Goal: Use online tool/utility: Utilize a website feature to perform a specific function

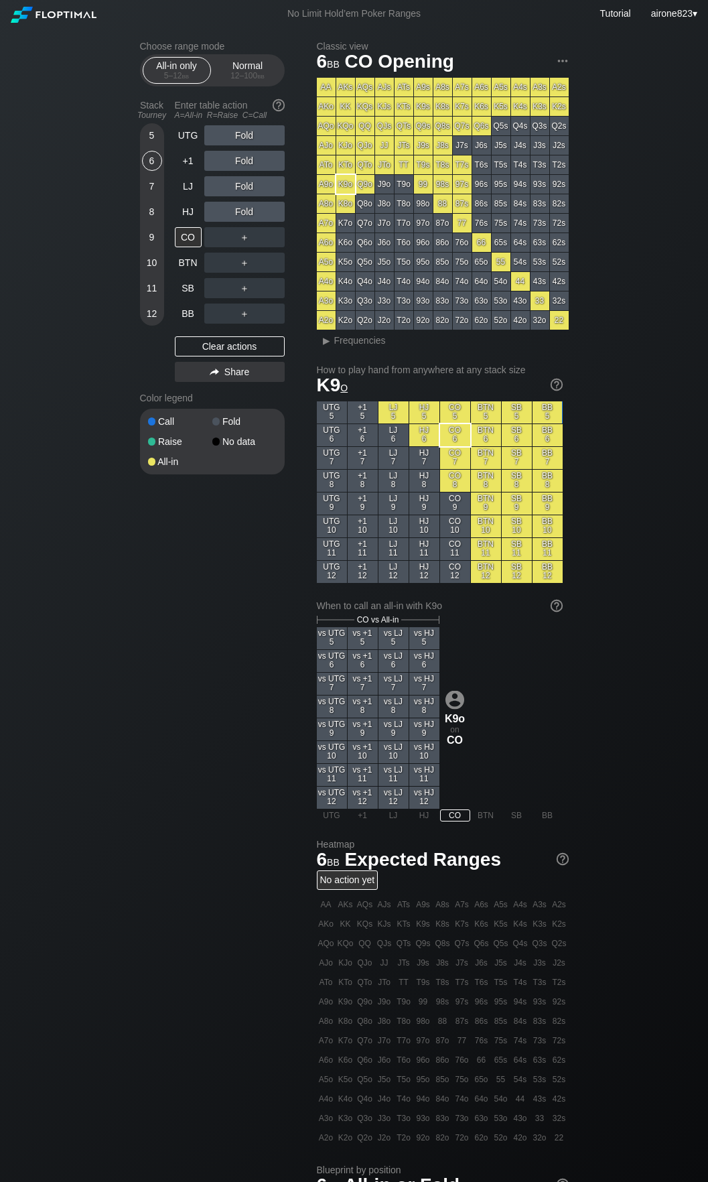
click at [178, 551] on div "Choose range mode All-in only 5 – 12 bb Normal 12 – 100 bb Stack Tourney Enter …" at bounding box center [354, 756] width 450 height 1459
drag, startPoint x: 77, startPoint y: 622, endPoint x: 111, endPoint y: 533, distance: 95.4
click at [78, 618] on div "Choose range mode All-in only 5 – 12 bb Normal 12 – 100 bb Stack Tourney Enter …" at bounding box center [354, 756] width 708 height 1459
click at [257, 83] on div "Normal 12 – 100 bb" at bounding box center [248, 70] width 62 height 25
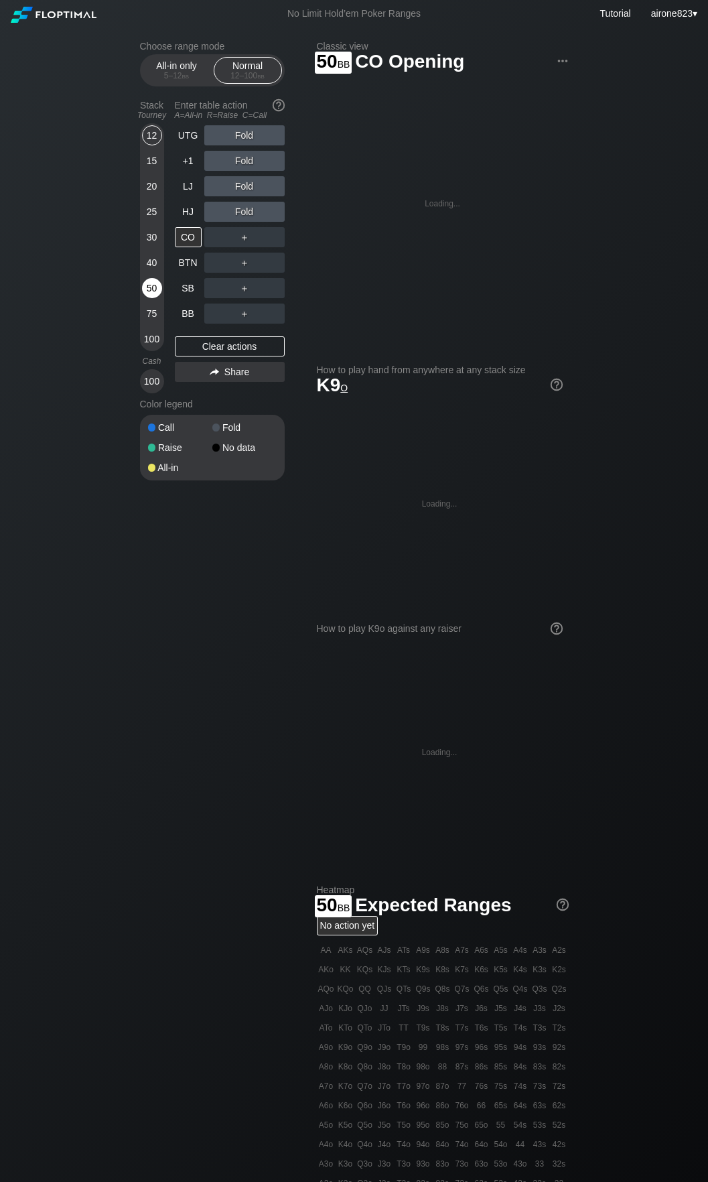
click at [153, 287] on div "50" at bounding box center [152, 288] width 20 height 20
click at [249, 293] on div "R ✕" at bounding box center [244, 288] width 26 height 20
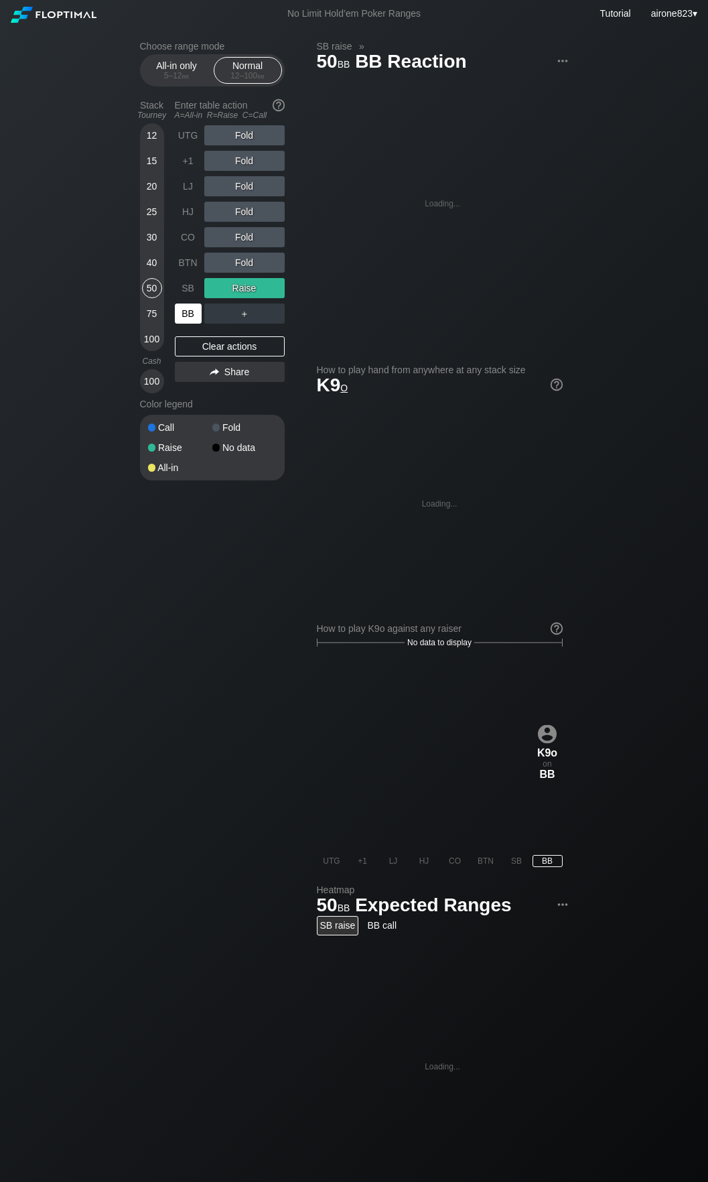
click at [184, 317] on div "BB" at bounding box center [188, 314] width 27 height 20
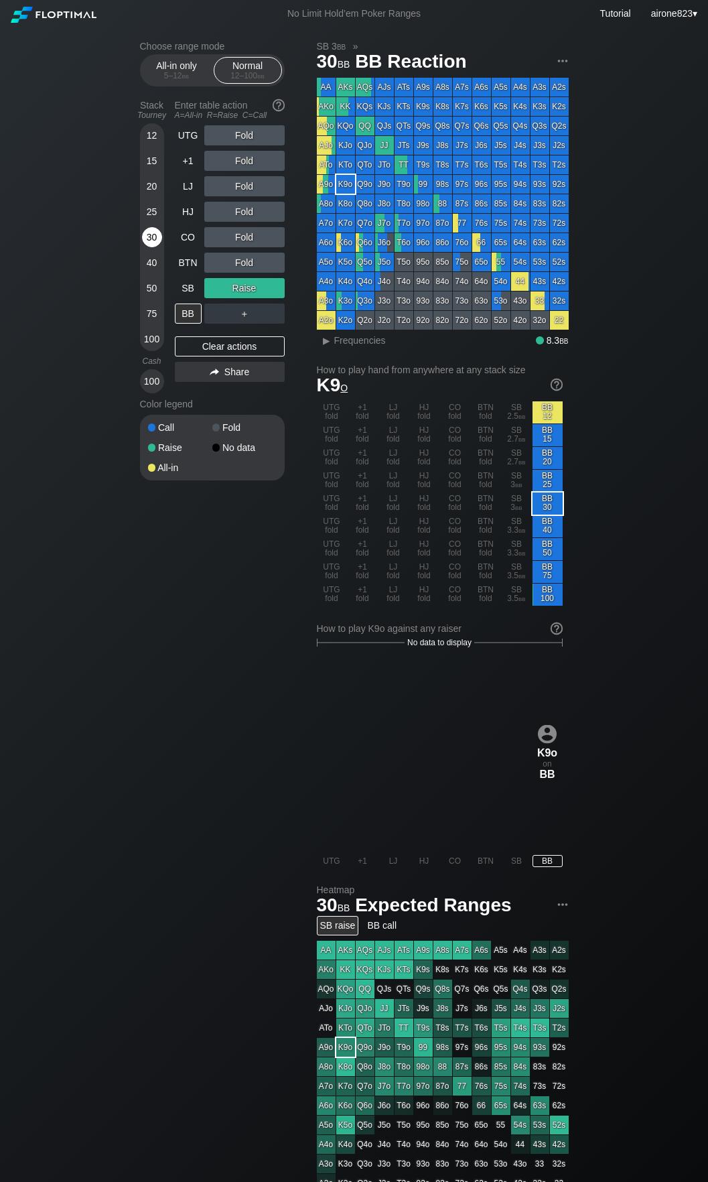
click at [149, 239] on div "30" at bounding box center [152, 237] width 20 height 20
click at [247, 237] on div "R ✕" at bounding box center [244, 237] width 26 height 20
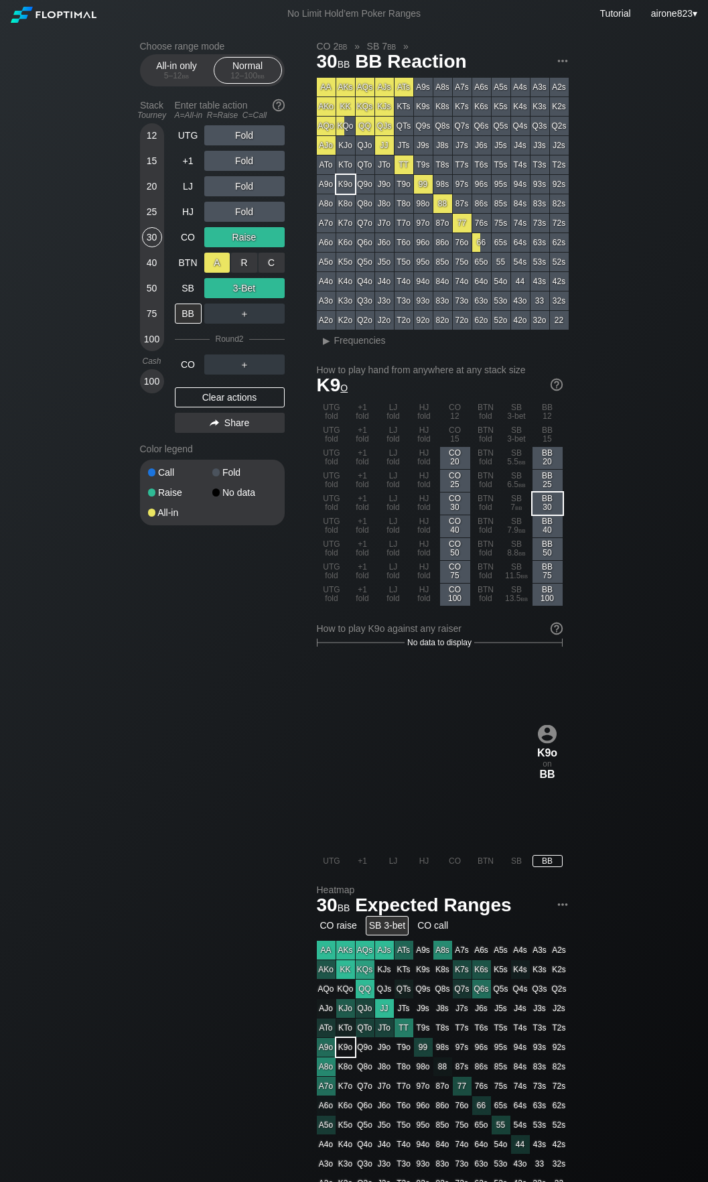
click at [211, 266] on div "A ✕" at bounding box center [217, 263] width 26 height 20
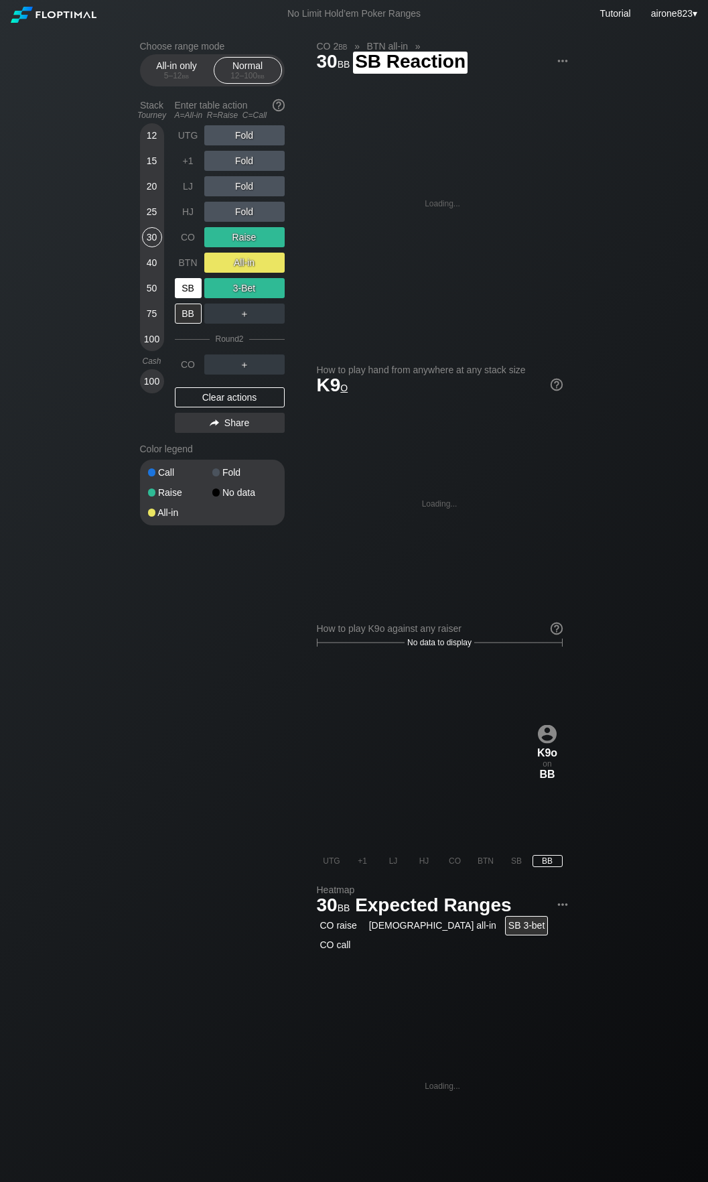
click at [189, 293] on div "SB" at bounding box center [188, 288] width 27 height 20
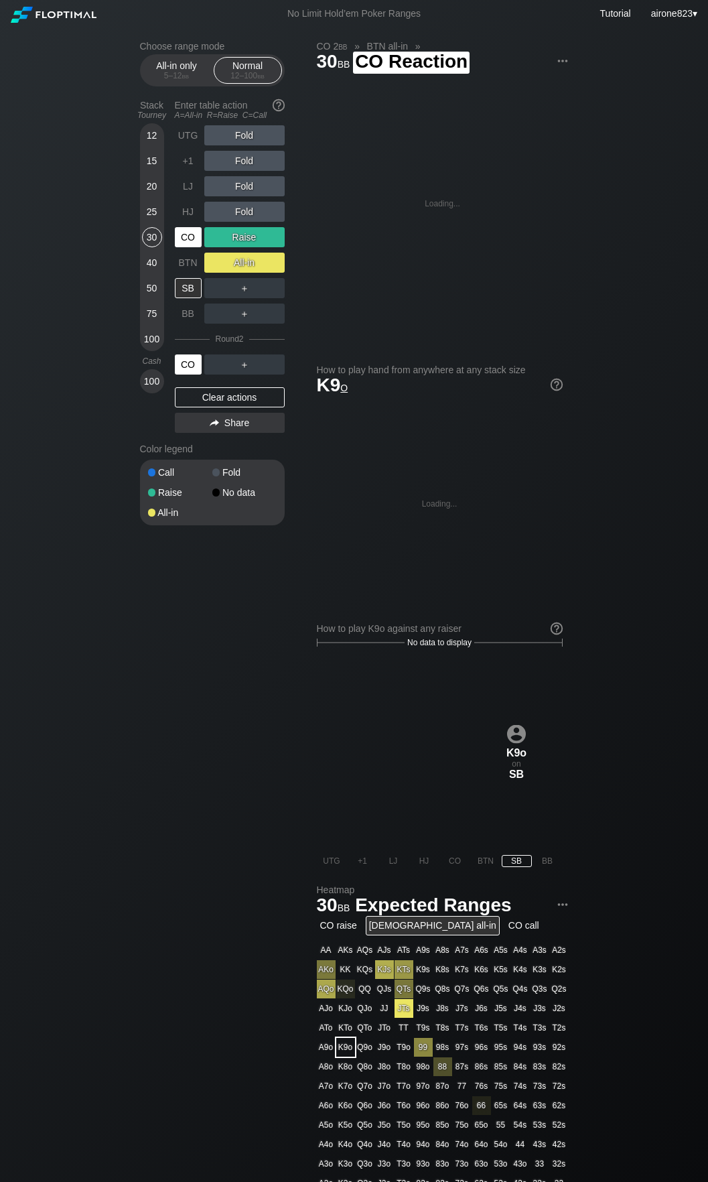
click at [188, 358] on div "CO" at bounding box center [188, 364] width 27 height 20
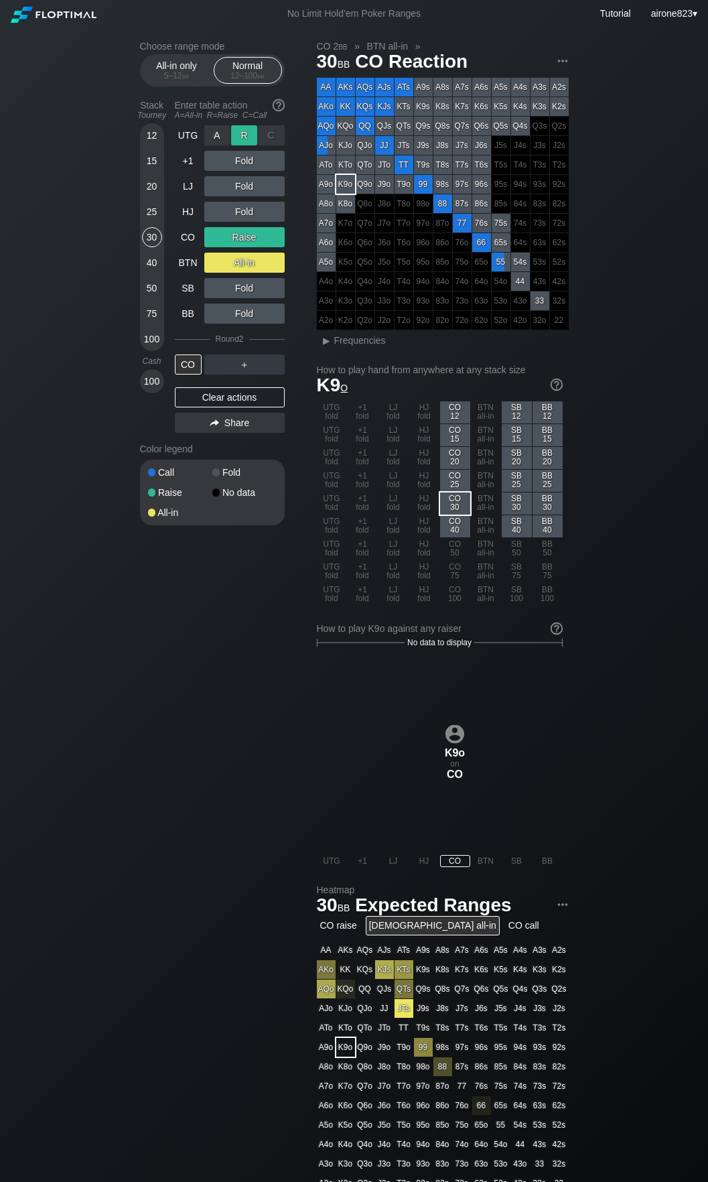
click at [244, 141] on div "R ✕" at bounding box center [244, 135] width 26 height 20
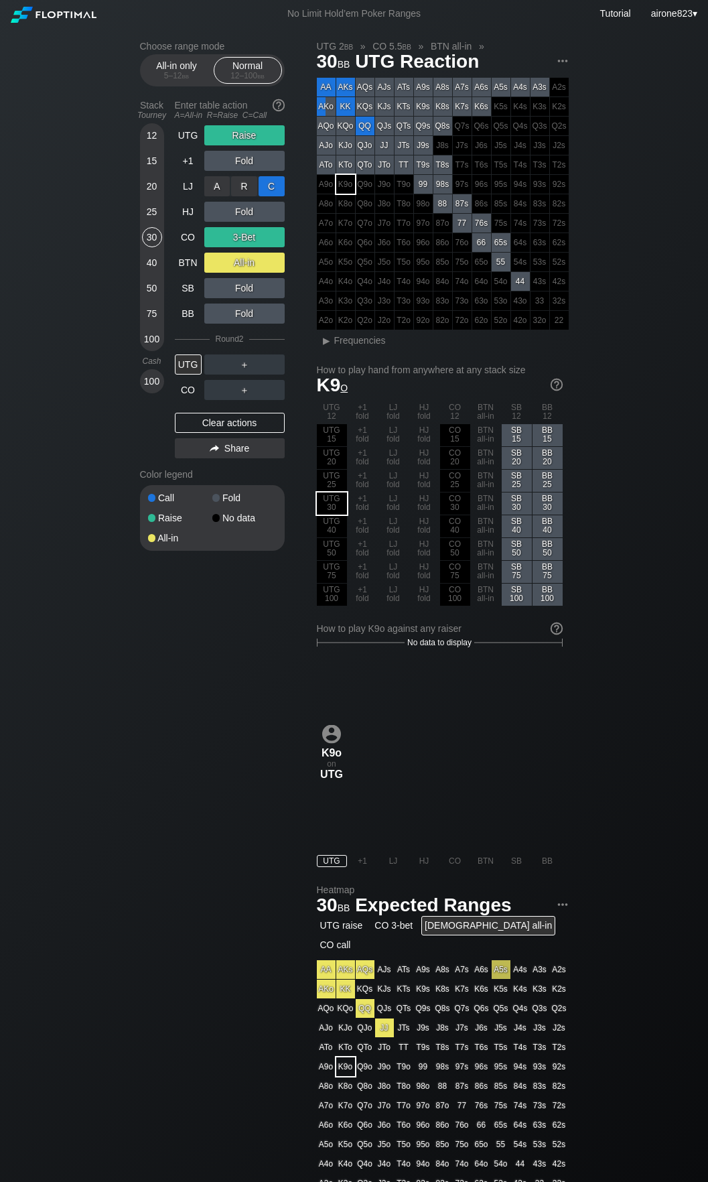
click at [279, 192] on div "C ✕" at bounding box center [272, 186] width 26 height 20
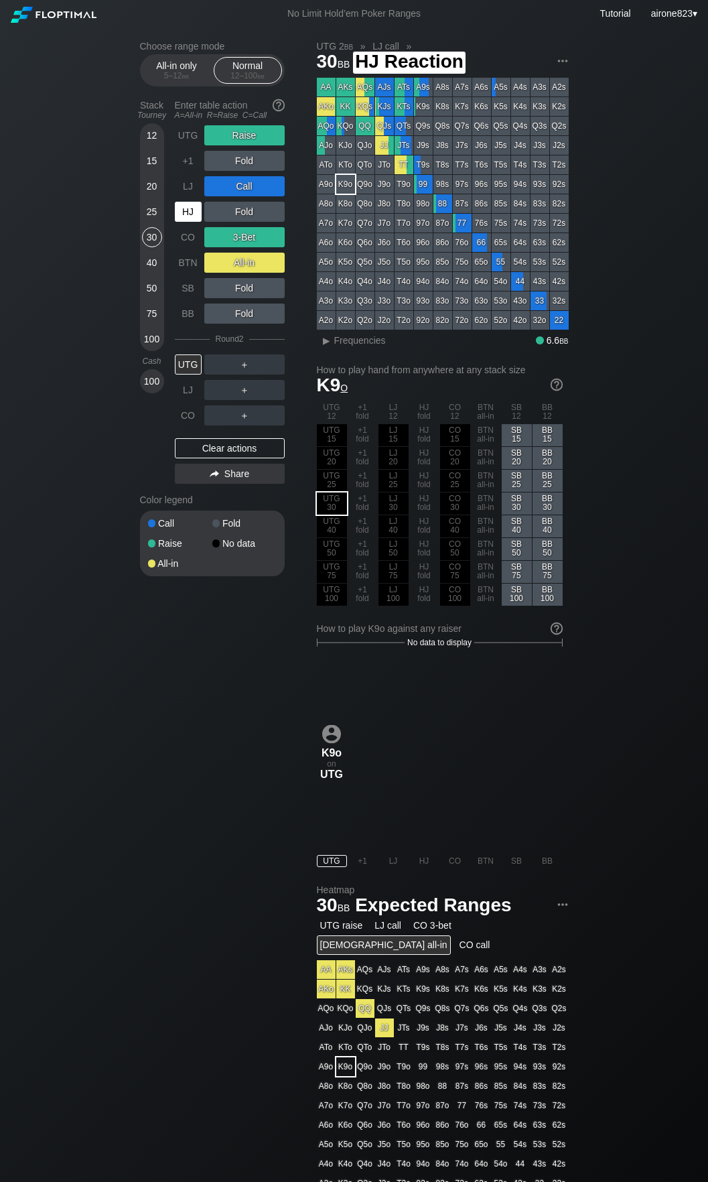
click at [195, 216] on div "HJ" at bounding box center [188, 212] width 27 height 20
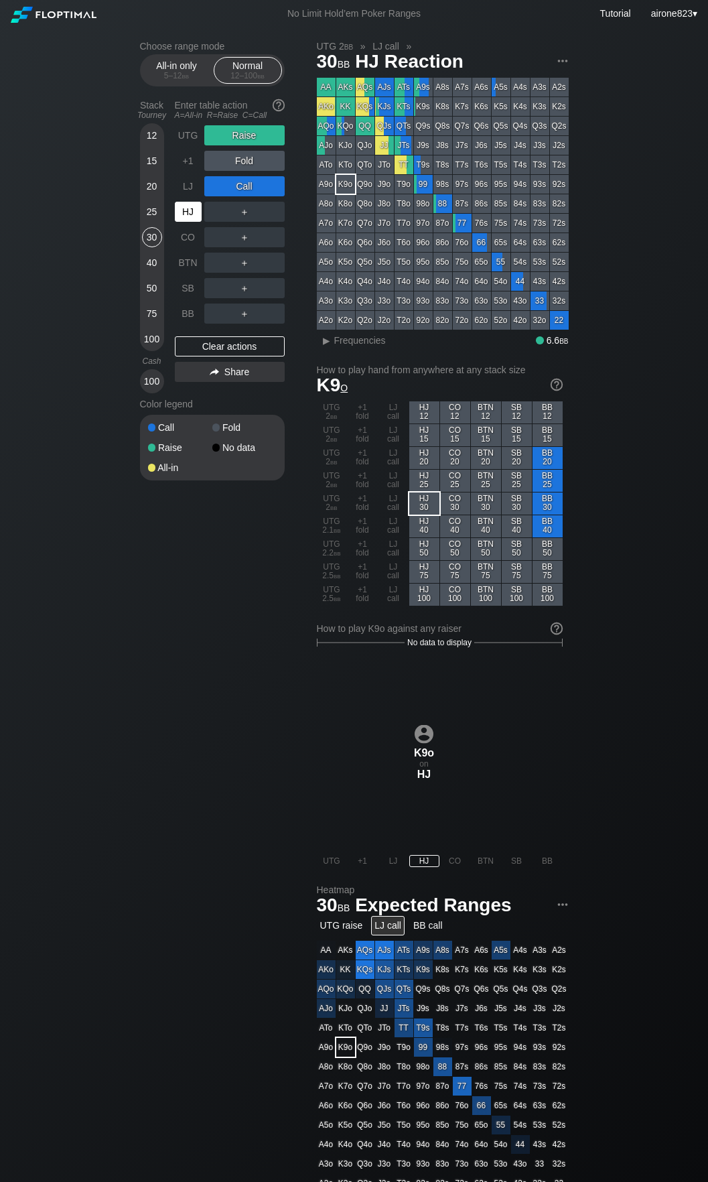
click at [195, 216] on div "HJ" at bounding box center [188, 212] width 27 height 20
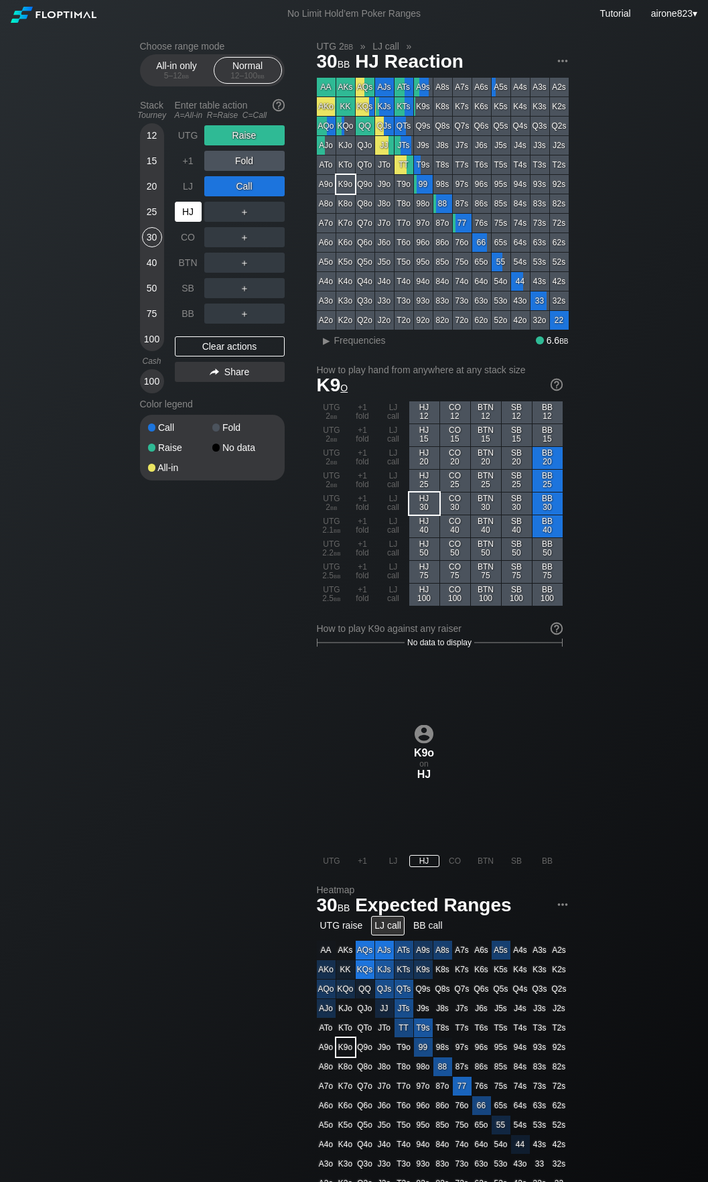
click at [195, 216] on div "HJ" at bounding box center [188, 212] width 27 height 20
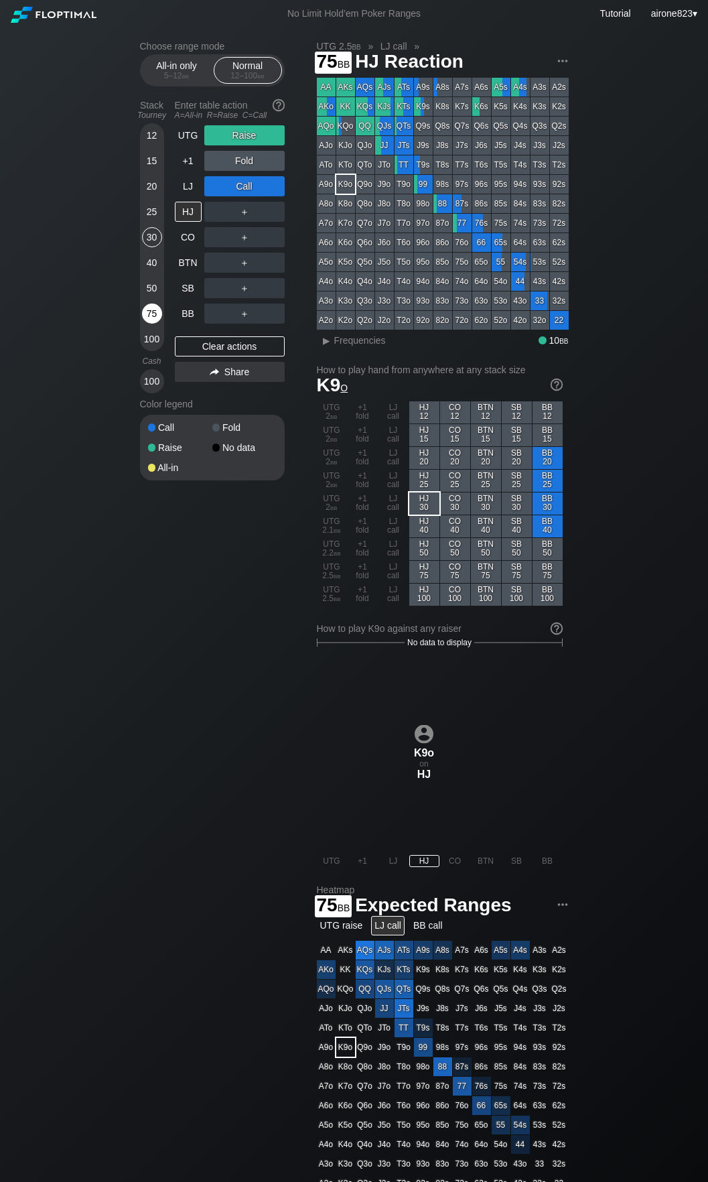
click at [154, 309] on div "75" at bounding box center [152, 314] width 20 height 20
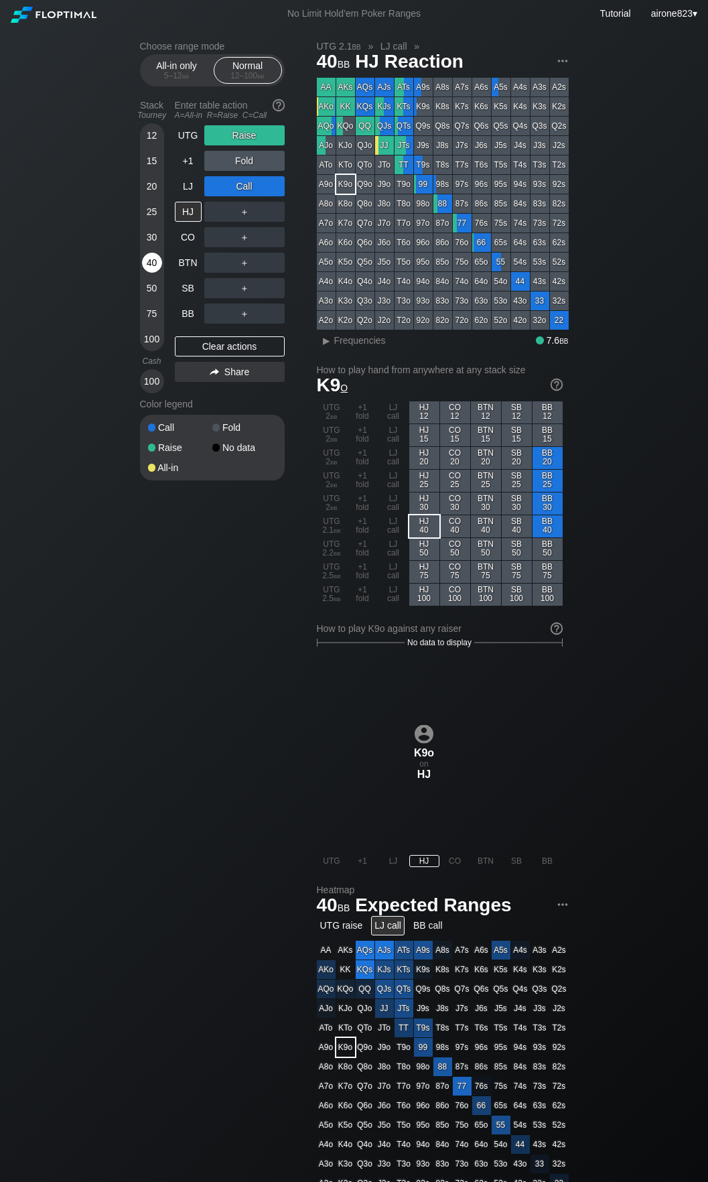
click at [146, 278] on div "40" at bounding box center [152, 265] width 20 height 25
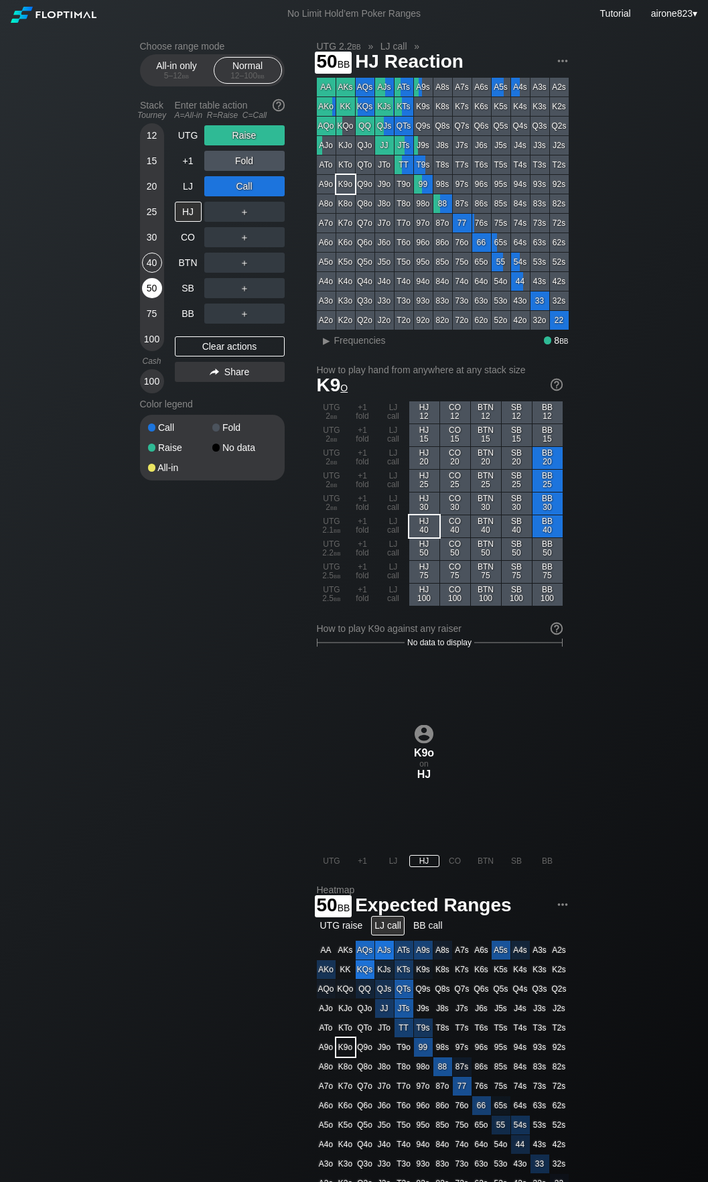
click at [159, 291] on div "50" at bounding box center [152, 288] width 20 height 20
click at [239, 352] on div "Clear actions" at bounding box center [230, 346] width 110 height 20
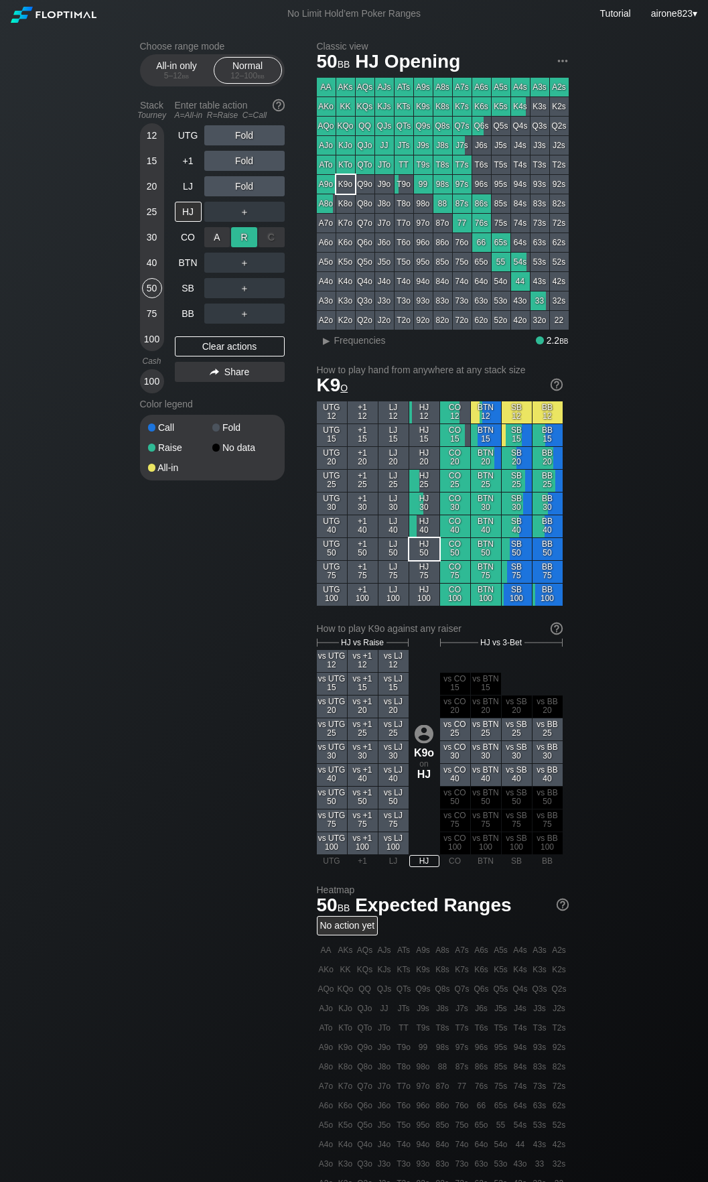
click at [256, 238] on div "R ✕" at bounding box center [244, 237] width 26 height 20
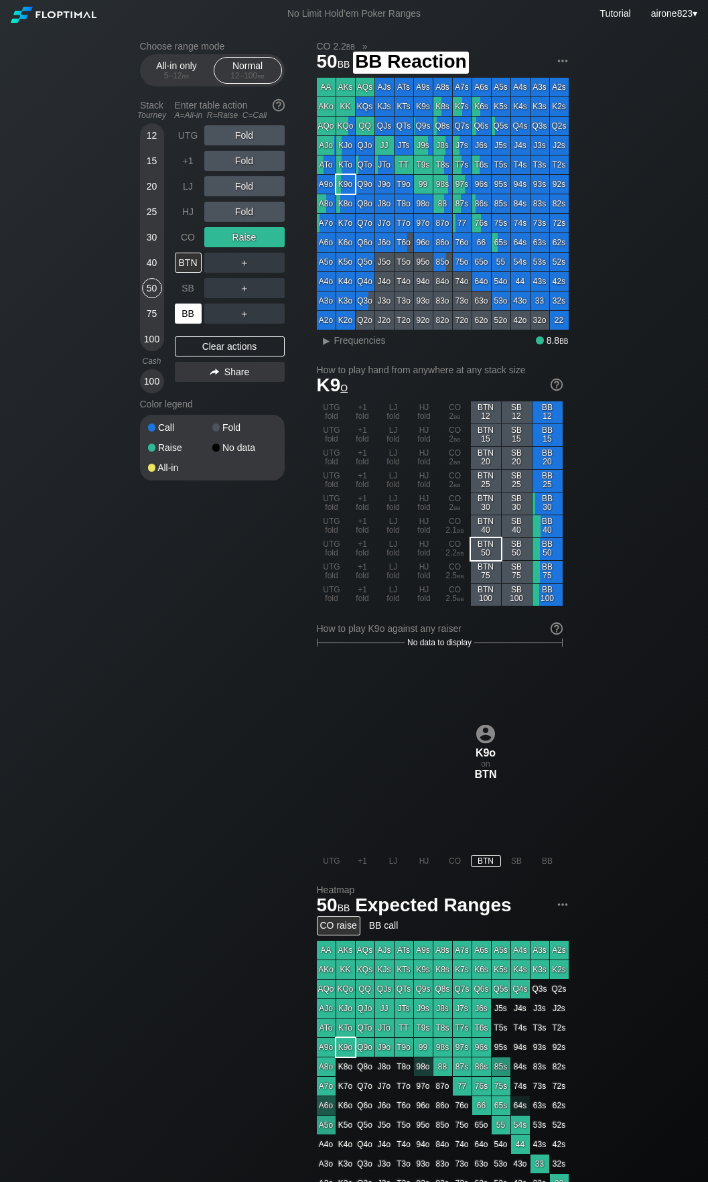
click at [180, 316] on div "BB" at bounding box center [188, 314] width 27 height 20
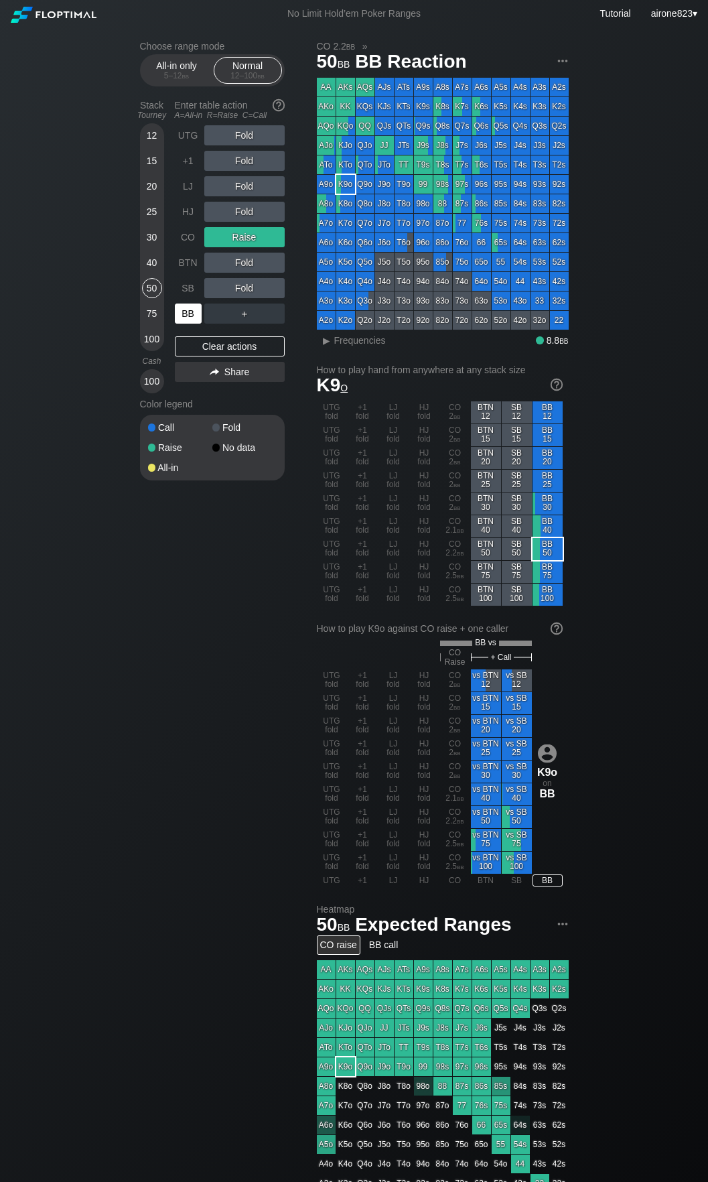
click at [180, 316] on div "BB" at bounding box center [188, 314] width 27 height 20
click at [247, 211] on div "R ✕" at bounding box center [244, 212] width 26 height 20
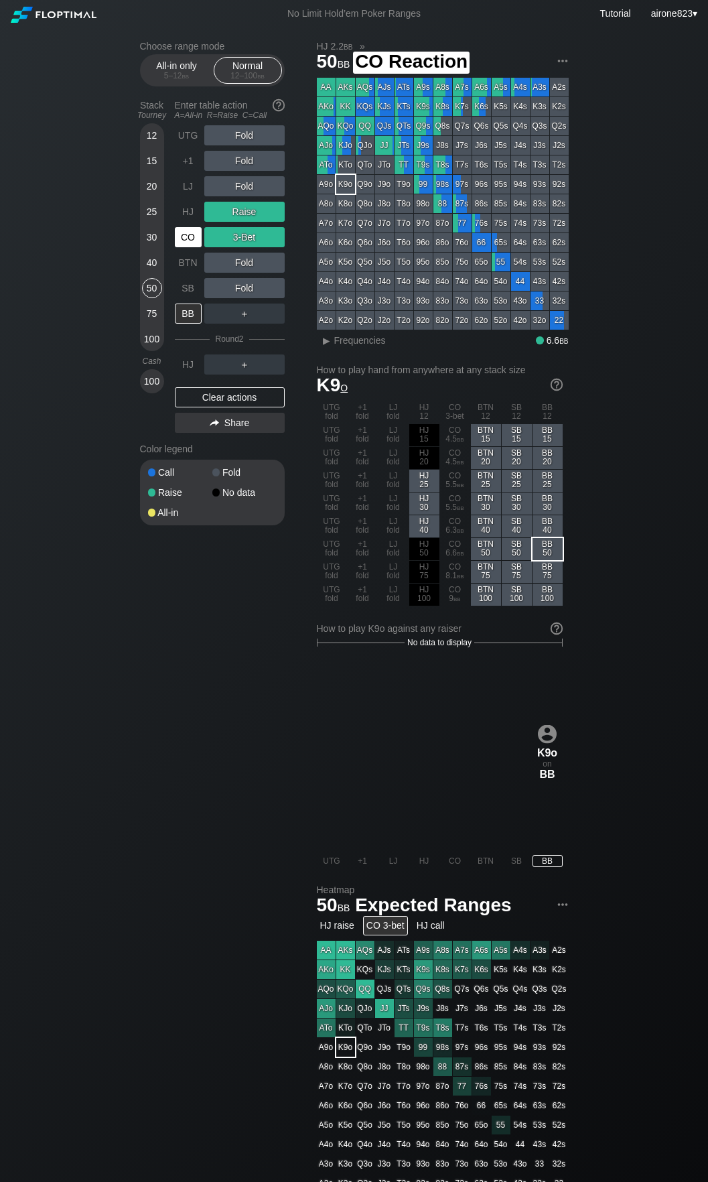
click at [184, 239] on div "CO" at bounding box center [188, 237] width 27 height 20
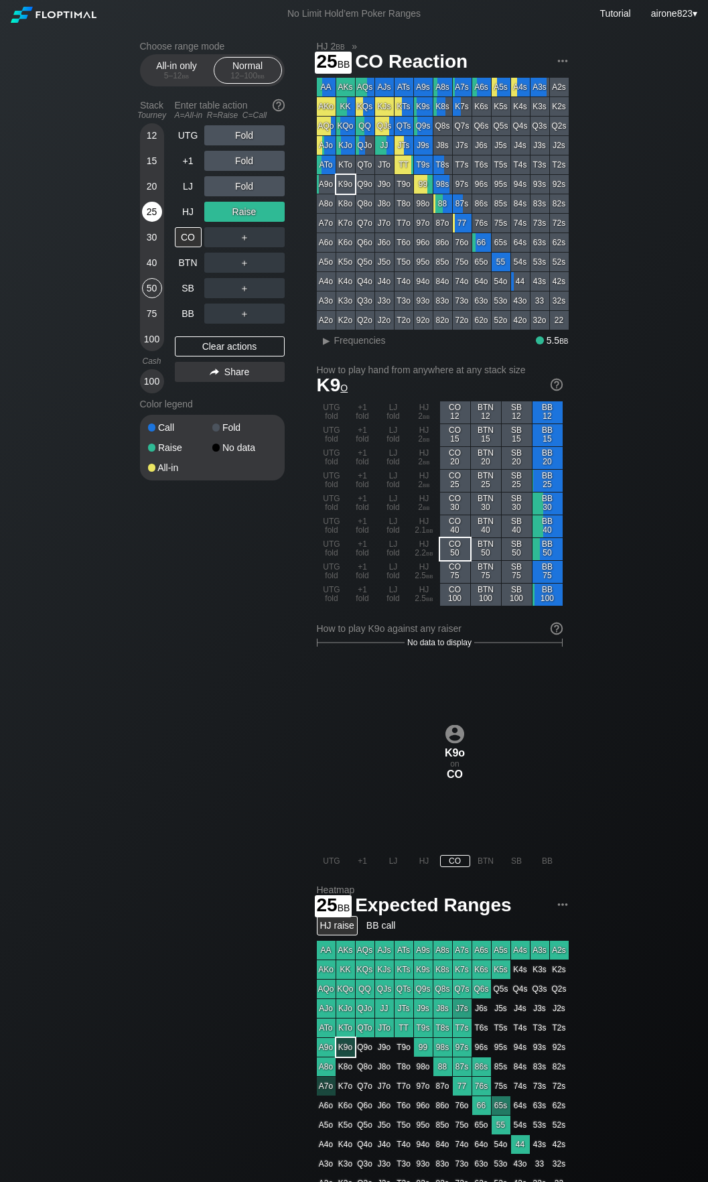
click at [151, 216] on div "25" at bounding box center [152, 212] width 20 height 20
click at [247, 163] on div "R ✕" at bounding box center [244, 161] width 26 height 20
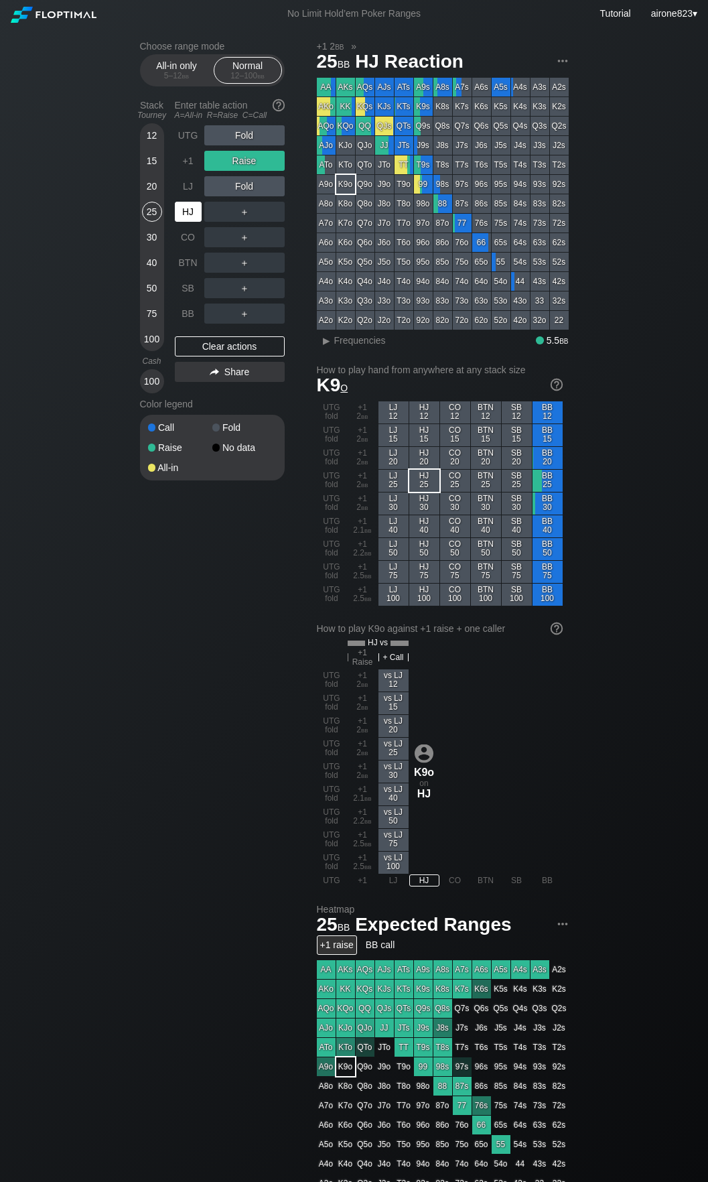
click at [193, 216] on div "HJ" at bounding box center [188, 212] width 27 height 20
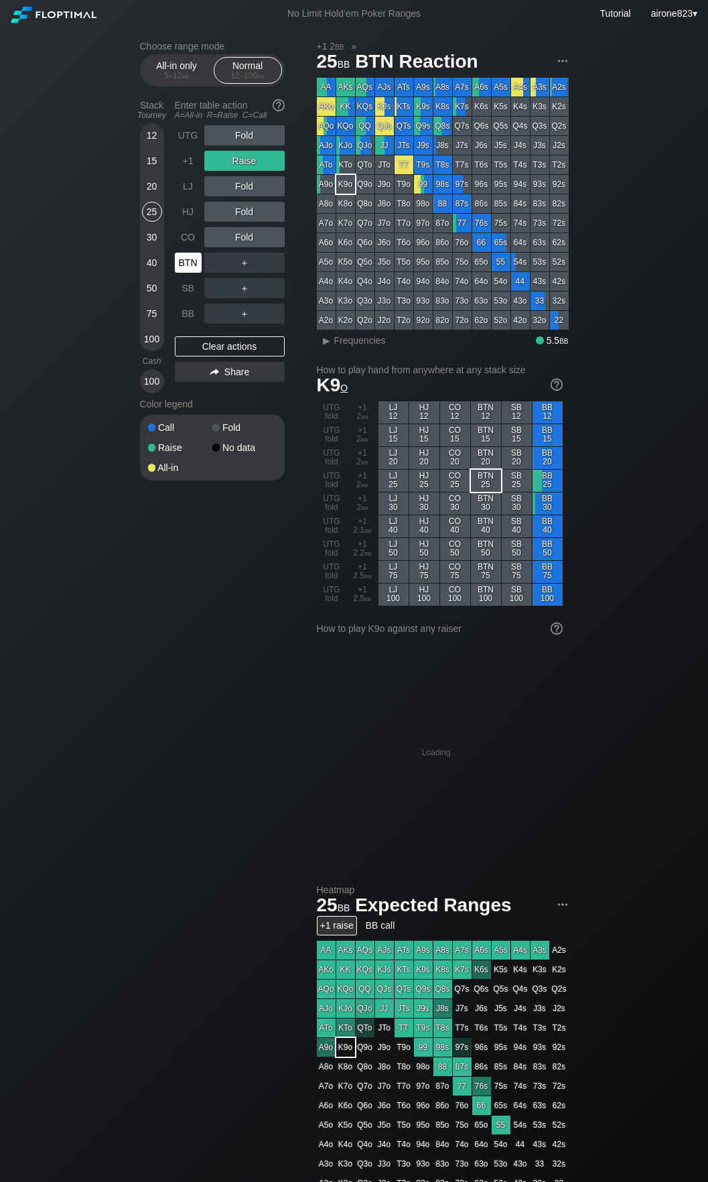
click at [190, 265] on div "BTN" at bounding box center [188, 263] width 27 height 20
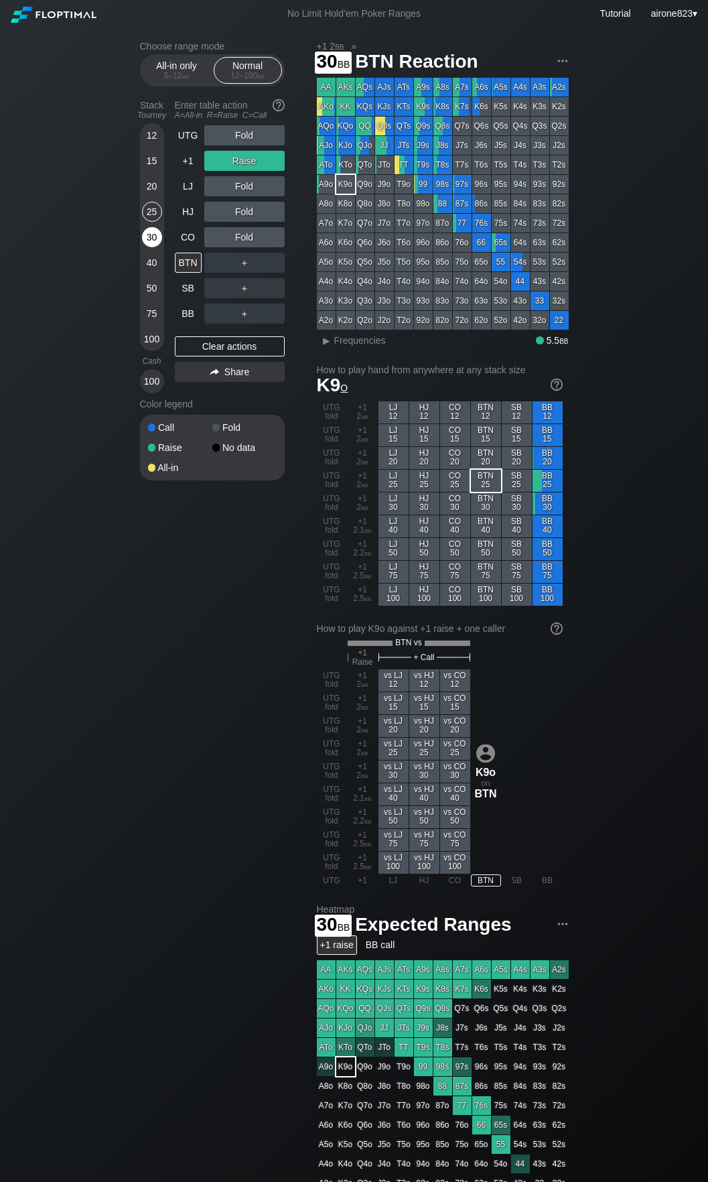
click at [151, 241] on div "30" at bounding box center [152, 237] width 20 height 20
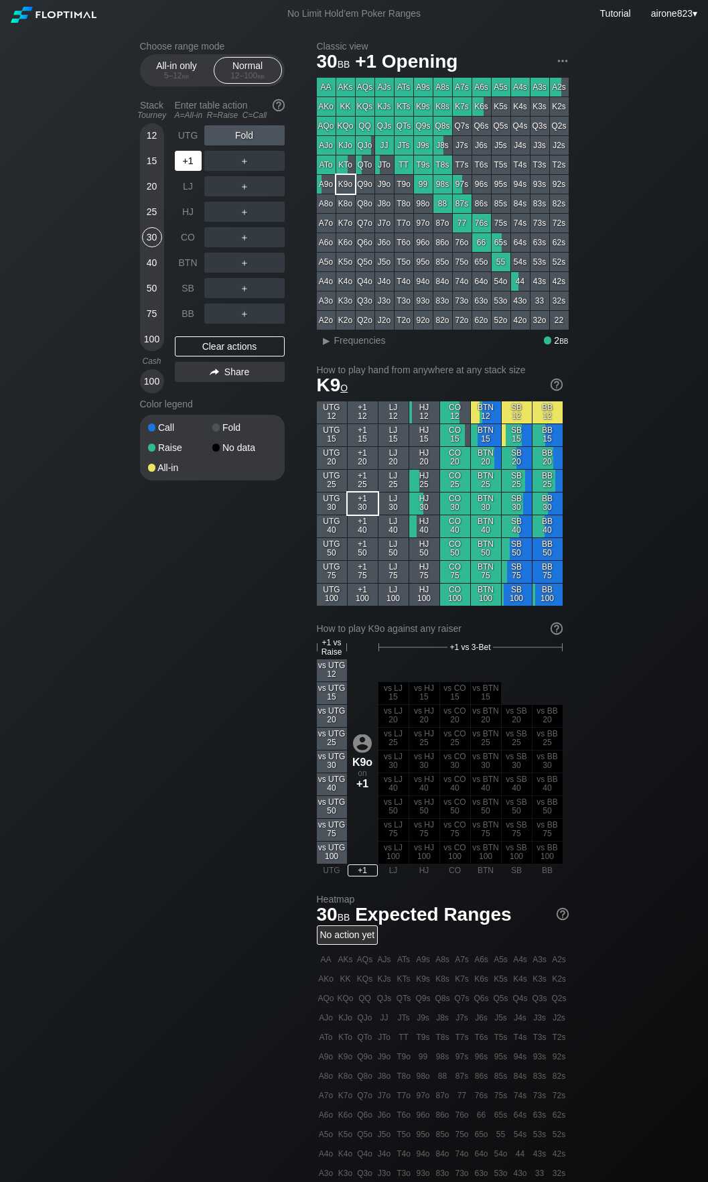
click at [188, 171] on div "+1" at bounding box center [188, 161] width 27 height 20
click at [243, 191] on div "R ✕" at bounding box center [244, 186] width 26 height 20
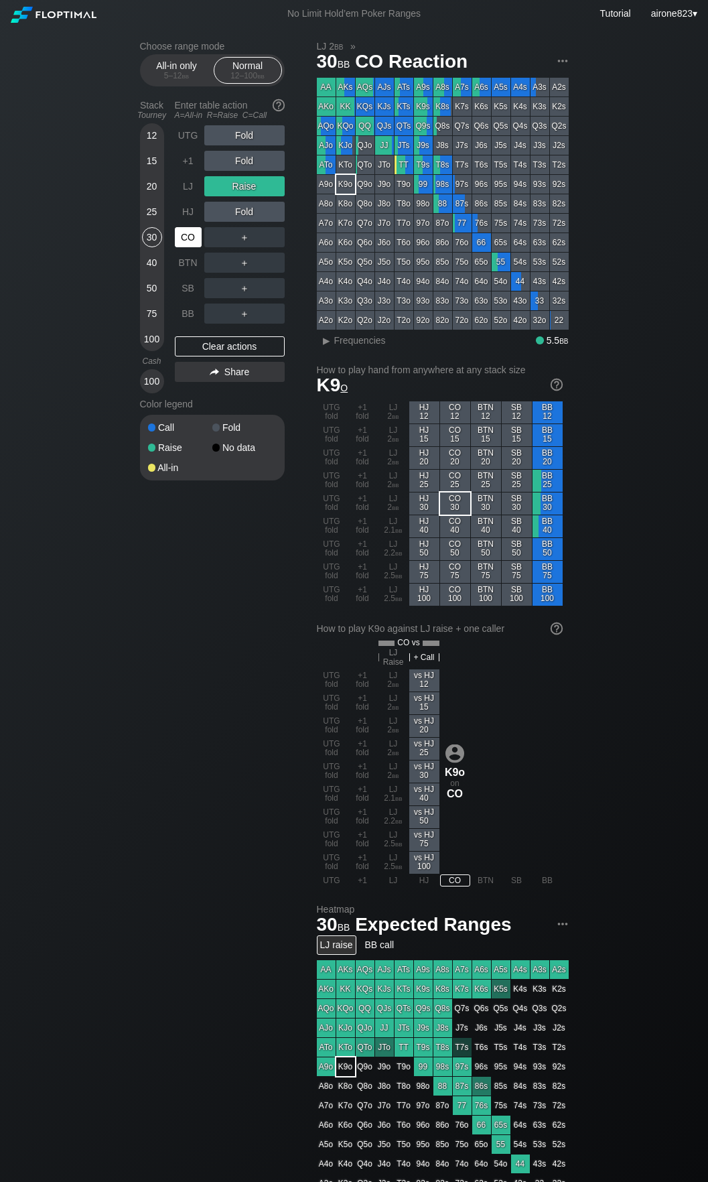
click at [190, 242] on div "CO" at bounding box center [188, 237] width 27 height 20
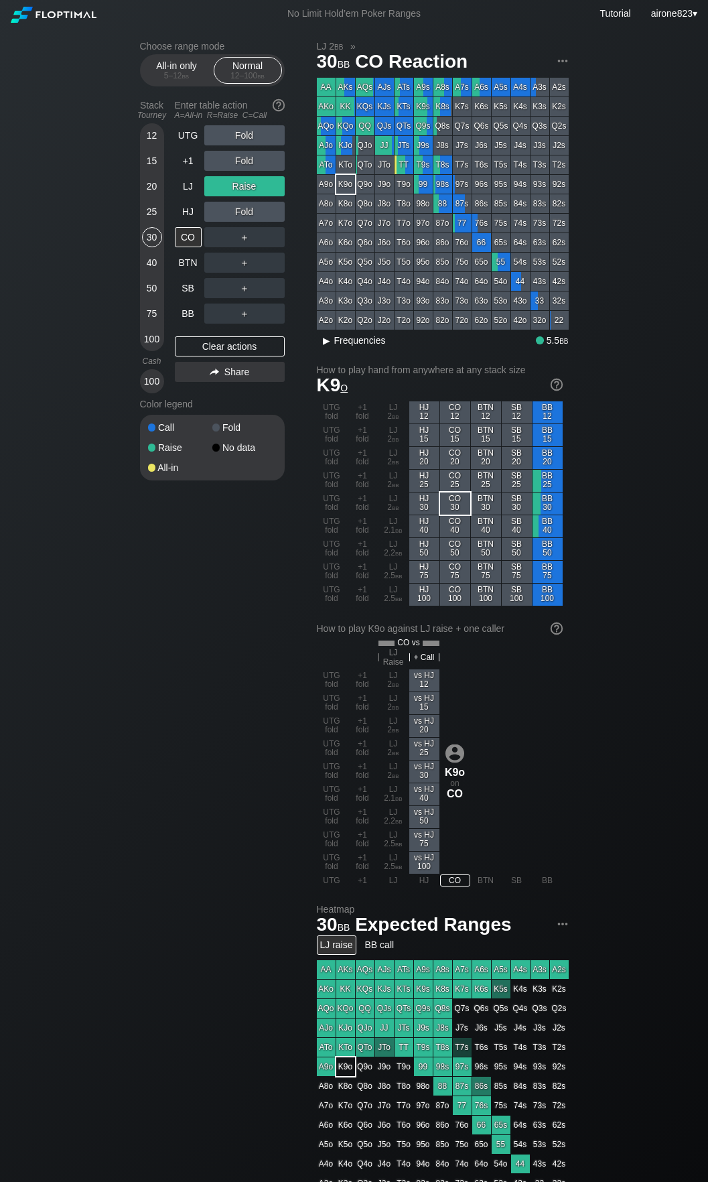
click at [349, 345] on span "Frequencies" at bounding box center [360, 340] width 52 height 11
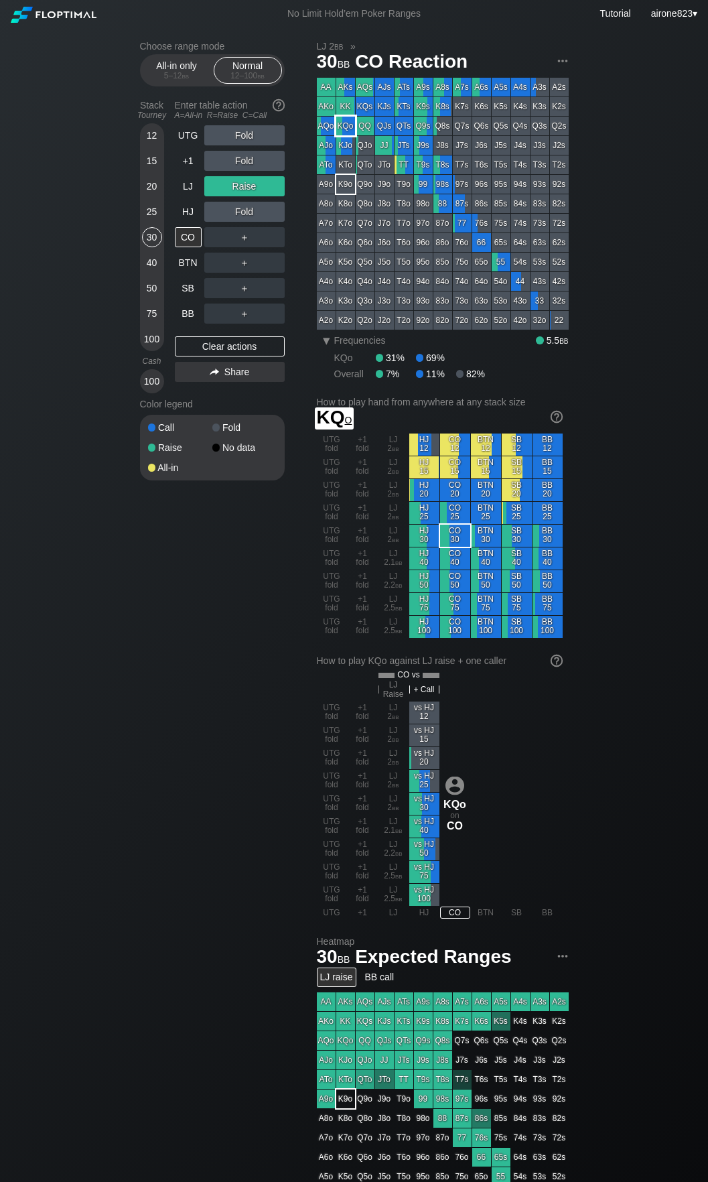
click at [350, 128] on div "KQo" at bounding box center [345, 126] width 19 height 19
click at [121, 598] on div "Choose range mode All-in only 5 – 12 bb Normal 12 – 100 bb Stack Tourney Enter …" at bounding box center [354, 818] width 708 height 1583
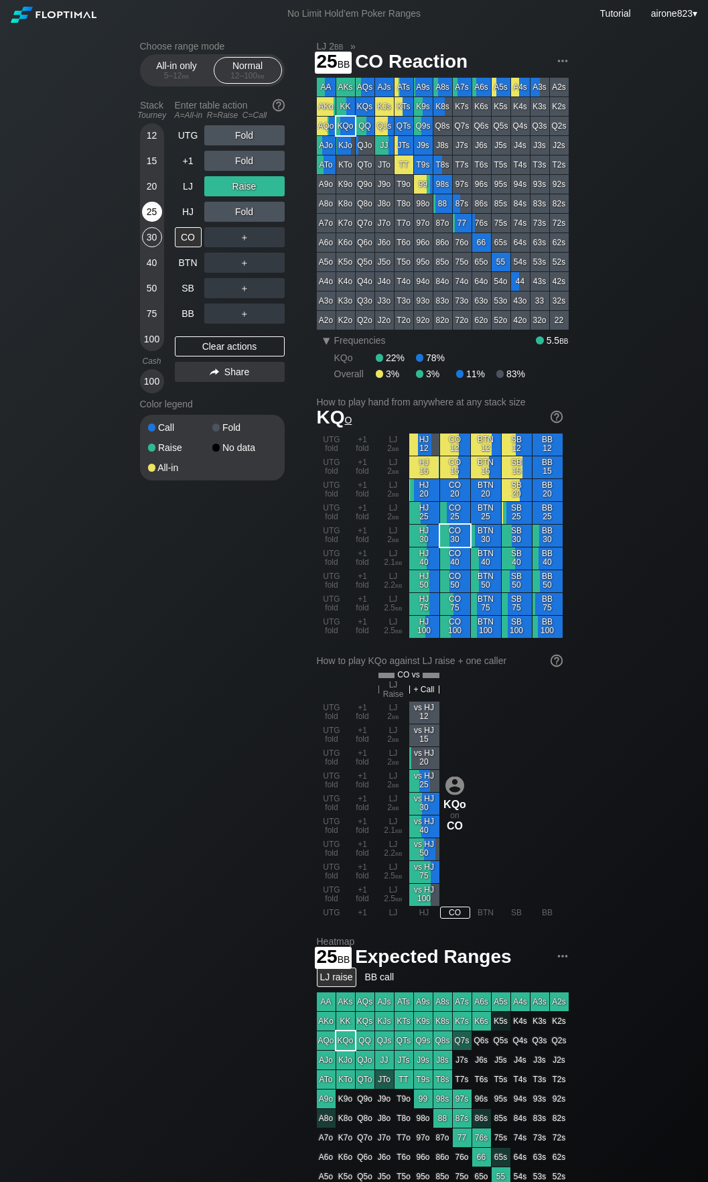
click at [147, 213] on div "25" at bounding box center [152, 212] width 20 height 20
click at [191, 165] on div "+1" at bounding box center [188, 161] width 27 height 20
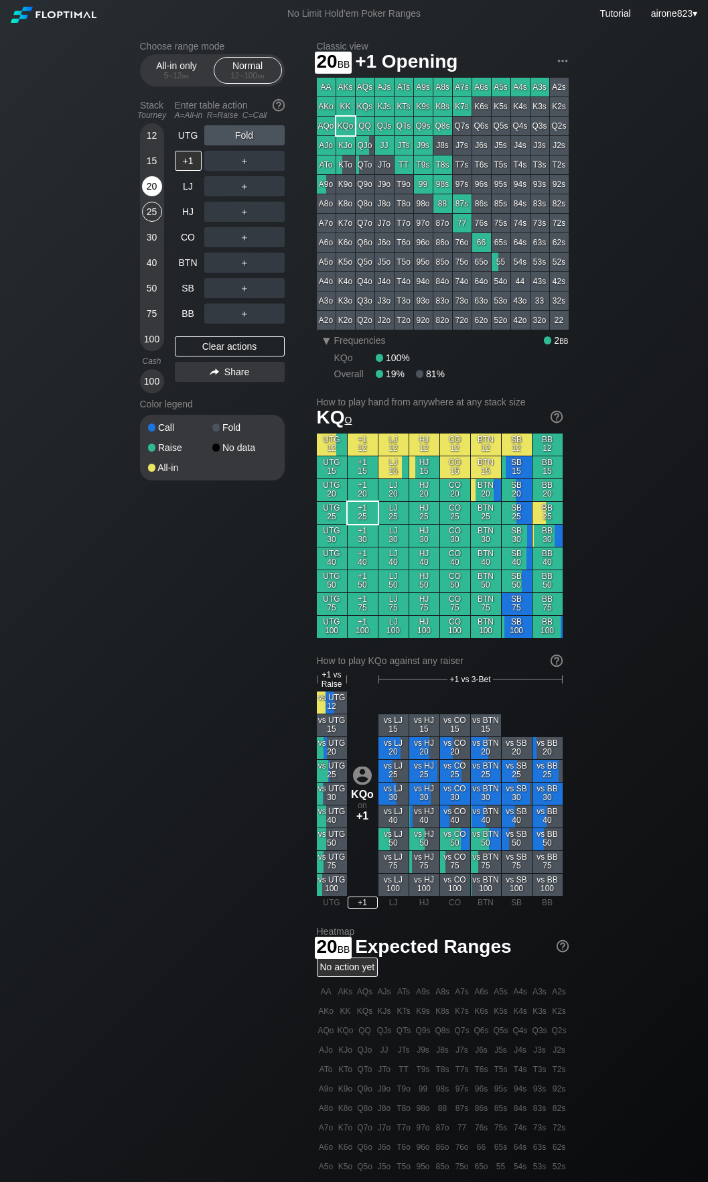
click at [149, 185] on div "20" at bounding box center [152, 186] width 20 height 20
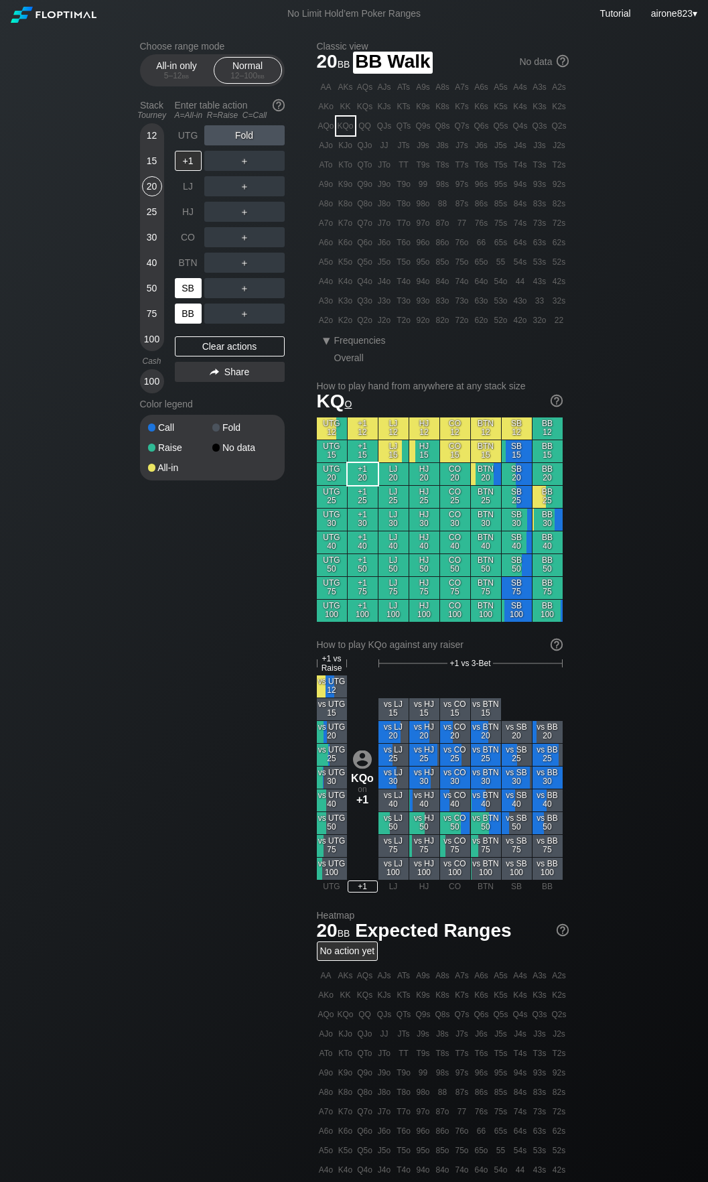
click at [188, 300] on div "SB" at bounding box center [189, 287] width 29 height 25
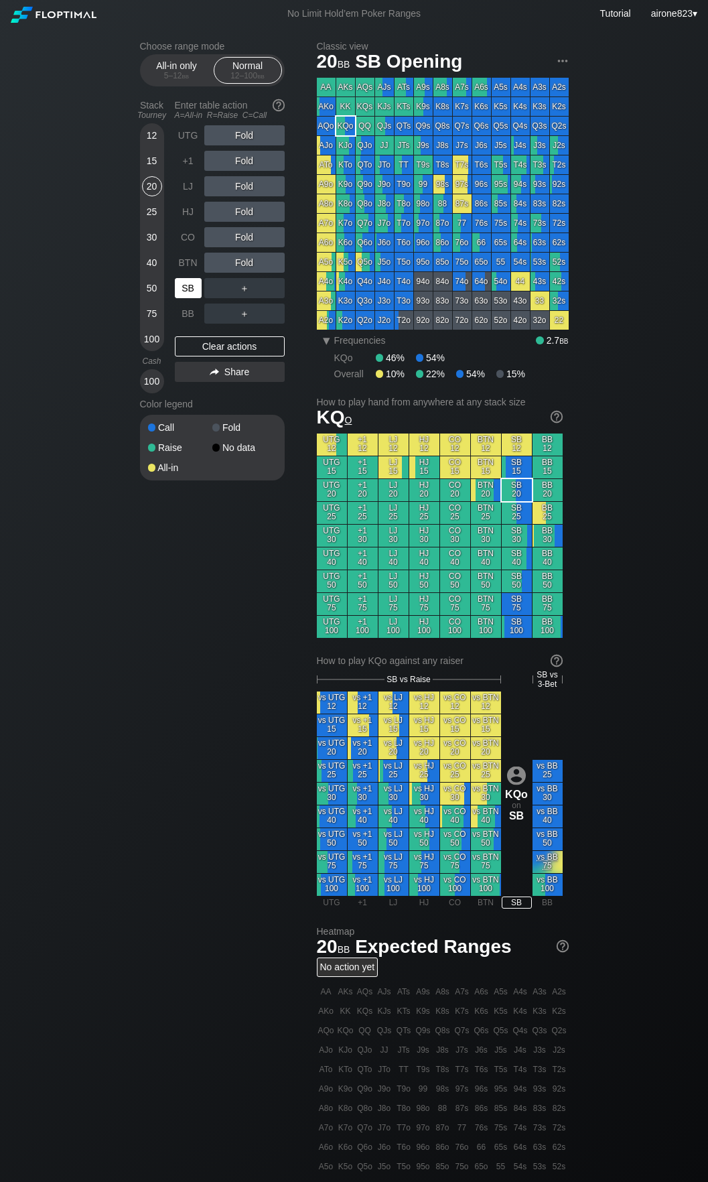
click at [188, 296] on div "SB" at bounding box center [188, 288] width 27 height 20
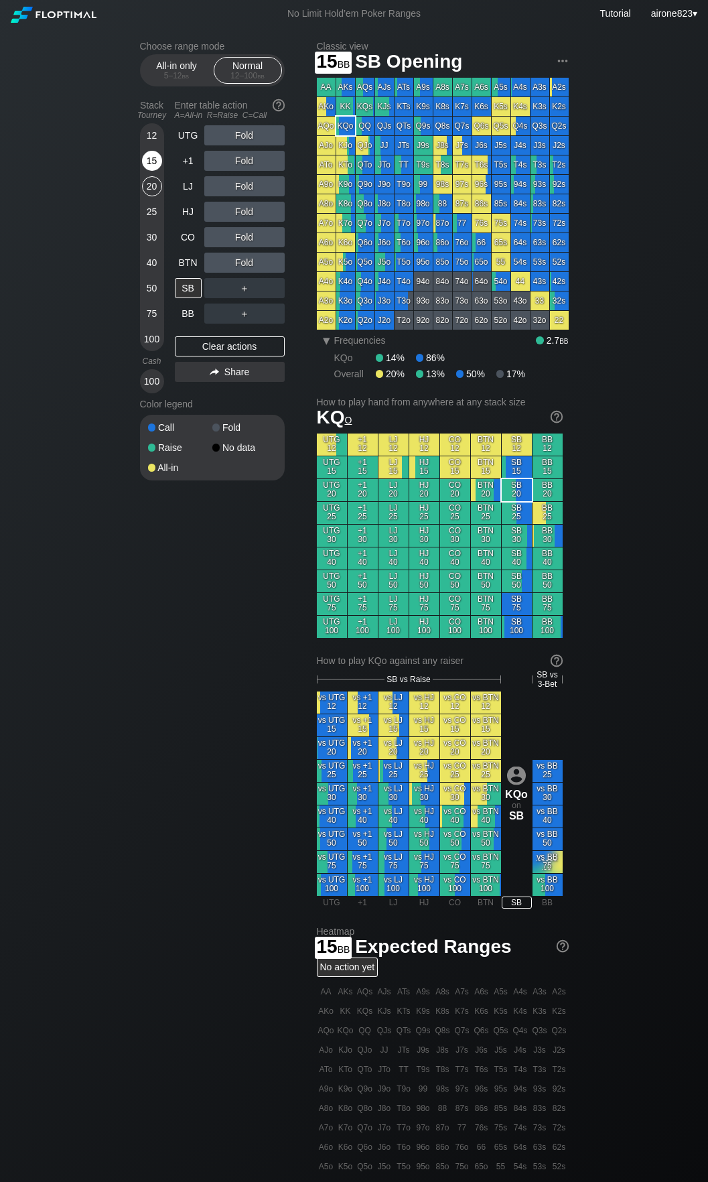
click at [151, 168] on div "15" at bounding box center [152, 161] width 20 height 20
click at [245, 263] on div "R ✕" at bounding box center [244, 263] width 26 height 20
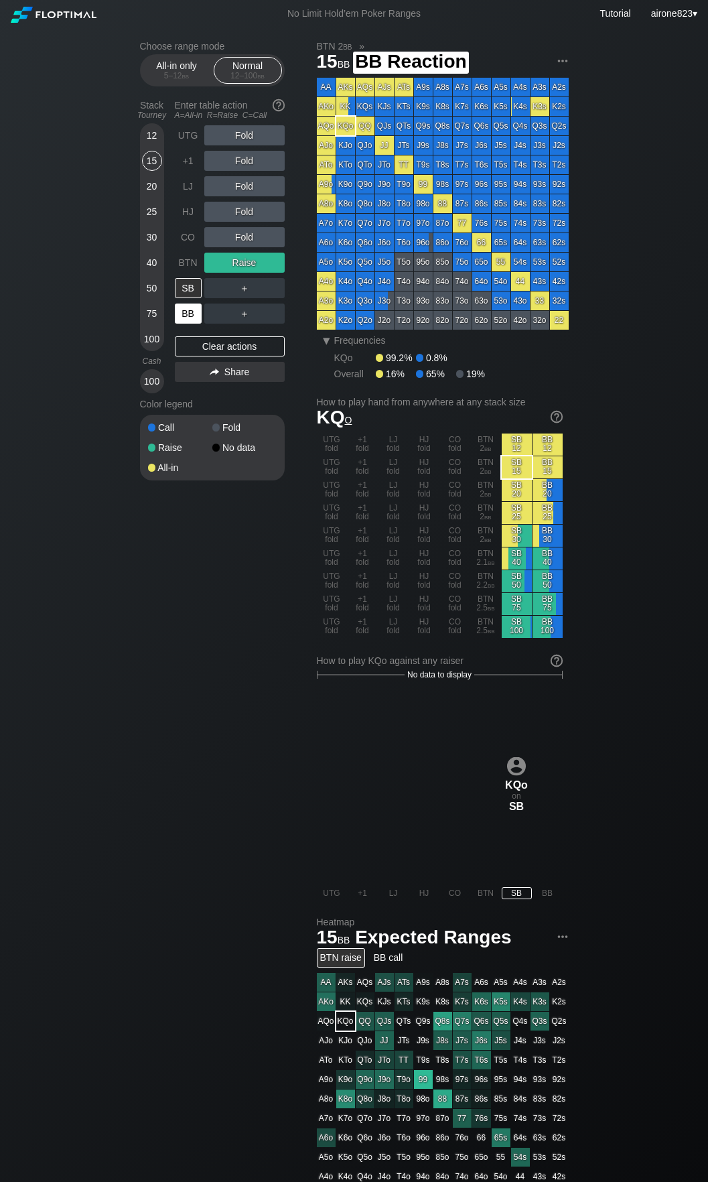
click at [181, 316] on div "BB" at bounding box center [188, 314] width 27 height 20
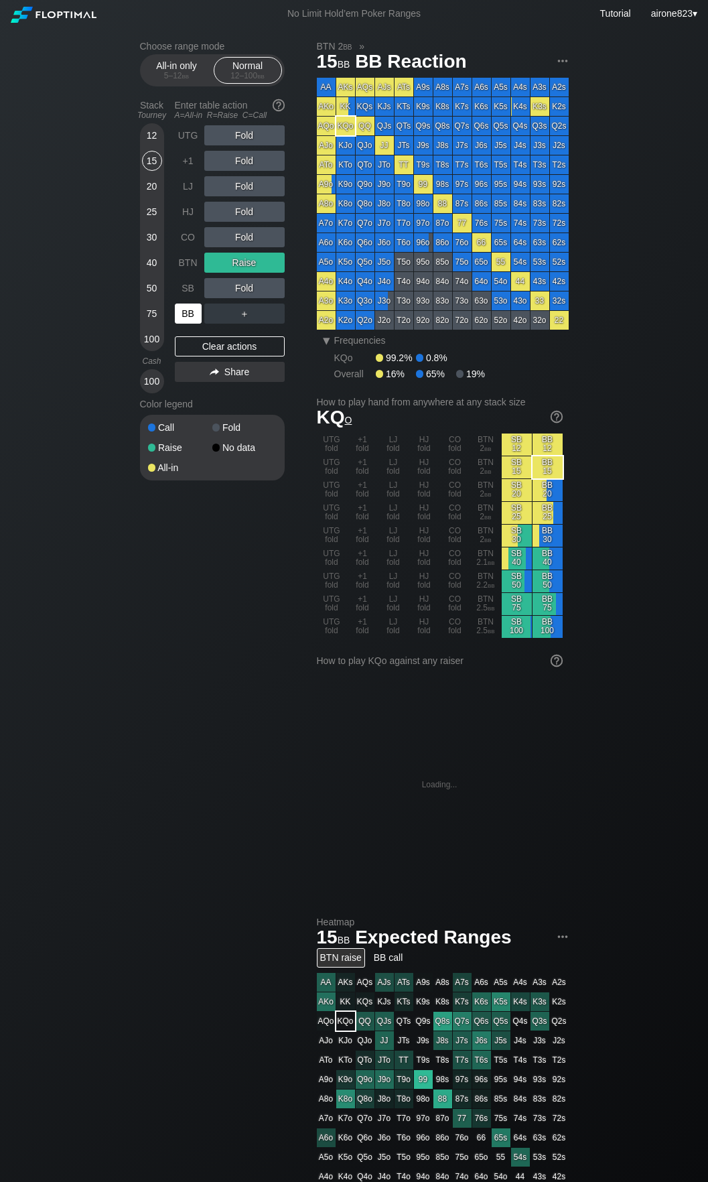
click at [181, 316] on div "BB" at bounding box center [188, 314] width 27 height 20
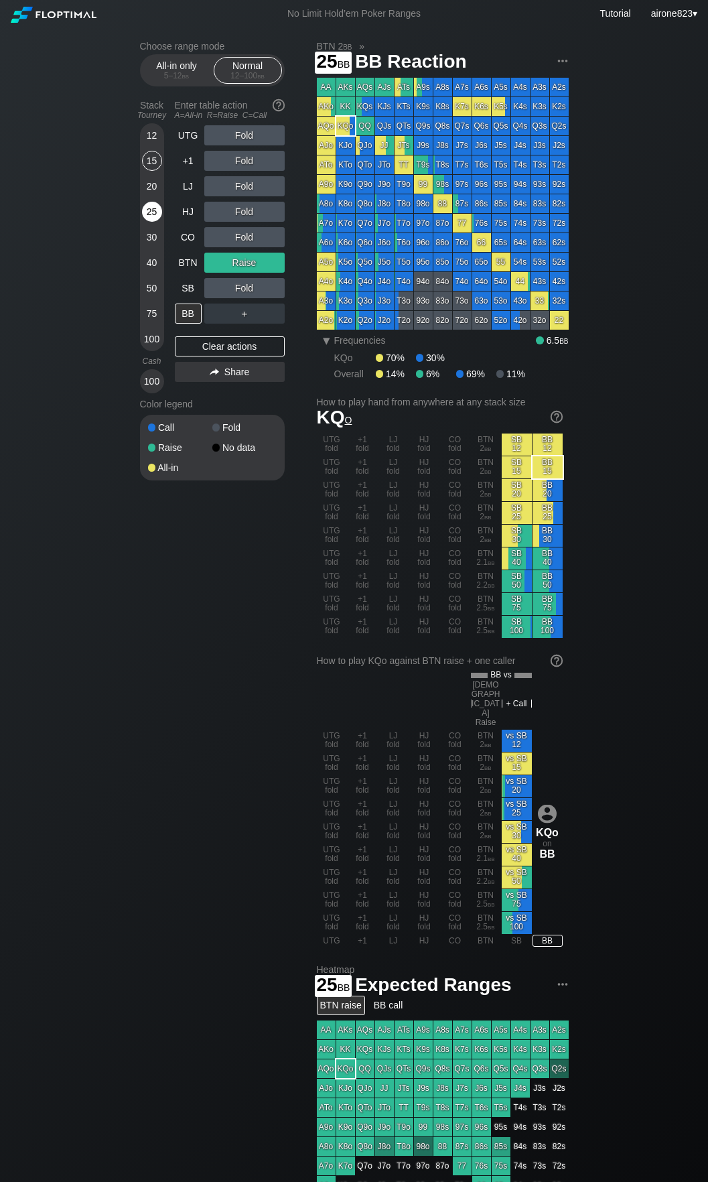
click at [147, 220] on div "25" at bounding box center [152, 212] width 20 height 20
click at [245, 188] on div "R ✕" at bounding box center [244, 186] width 26 height 20
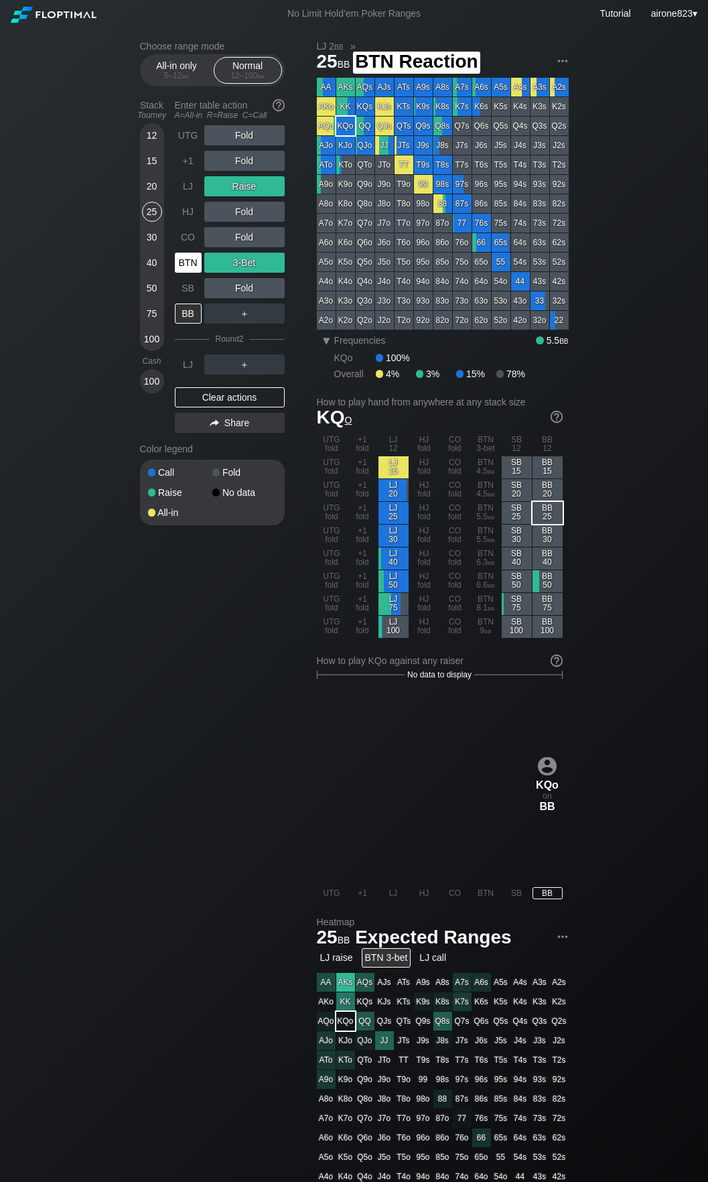
click at [178, 265] on div "BTN" at bounding box center [188, 263] width 27 height 20
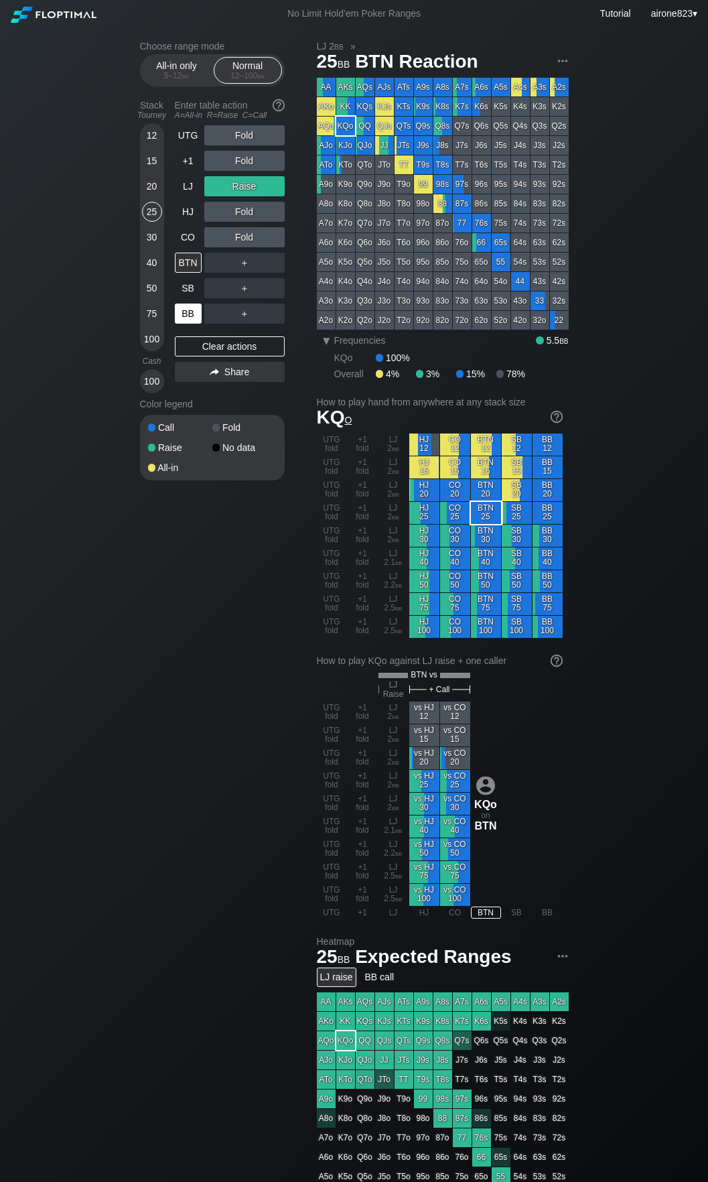
click at [184, 316] on div "BB" at bounding box center [188, 314] width 27 height 20
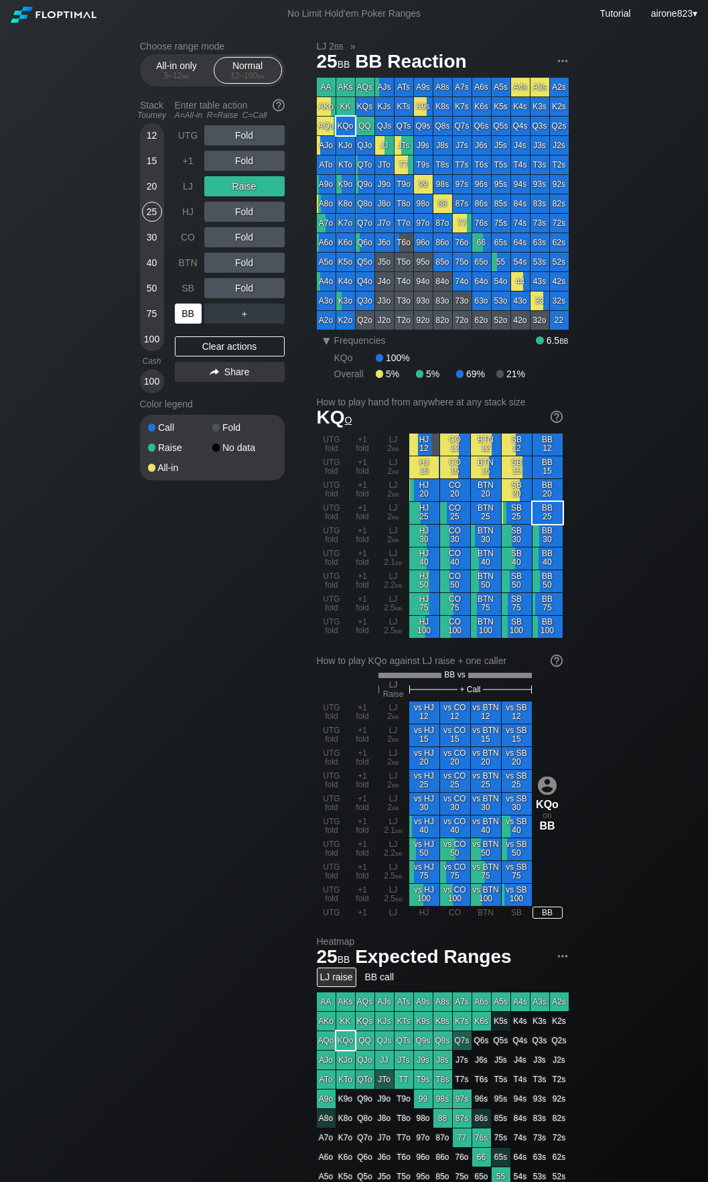
click at [184, 316] on div "BB" at bounding box center [188, 314] width 27 height 20
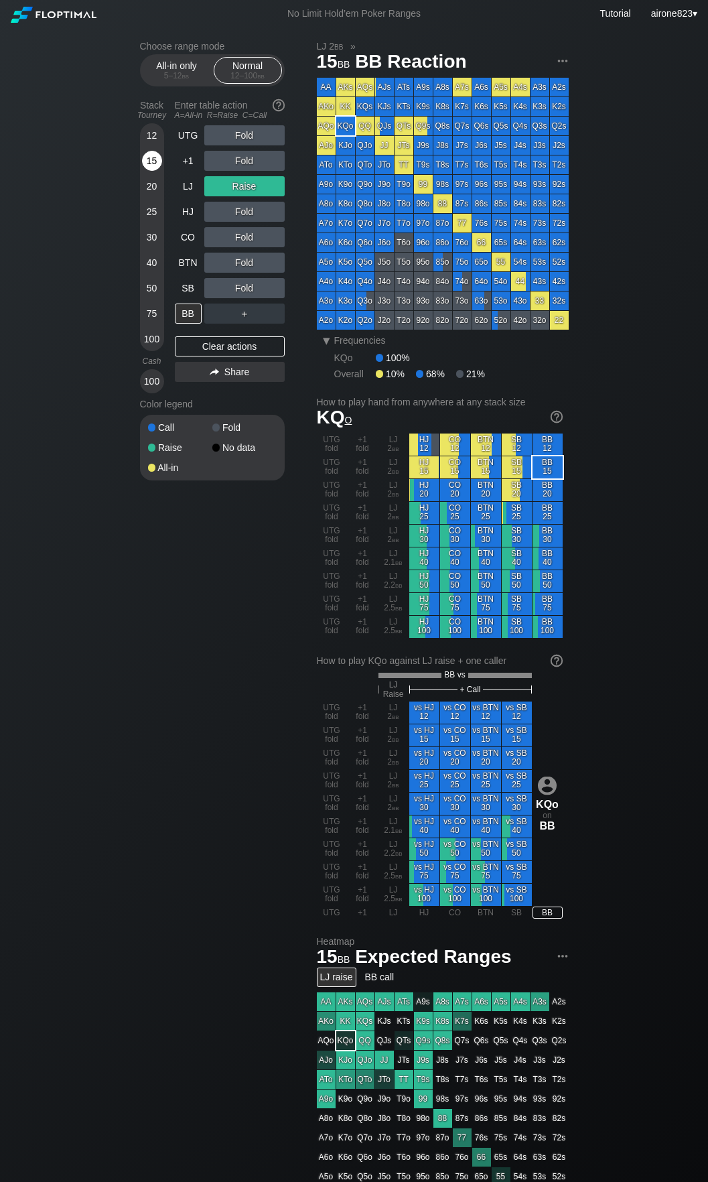
click at [147, 166] on div "15" at bounding box center [152, 161] width 20 height 20
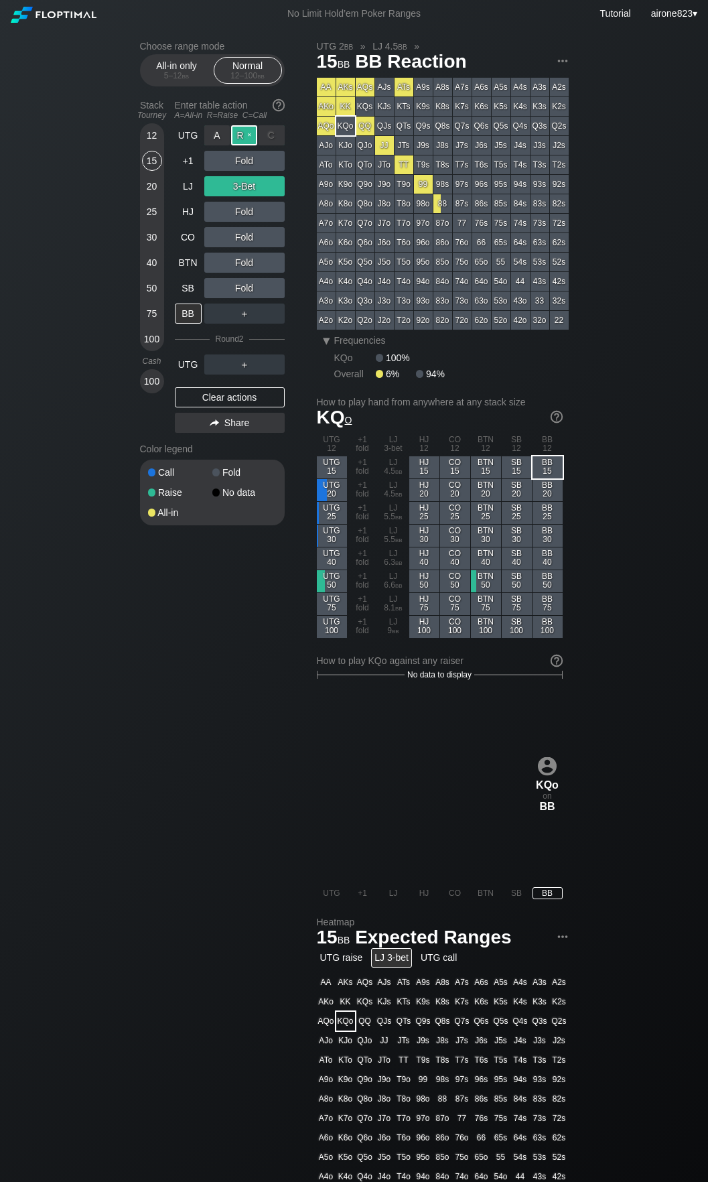
click at [249, 135] on div "R ✕" at bounding box center [244, 135] width 26 height 20
click at [189, 191] on div "LJ" at bounding box center [188, 186] width 27 height 20
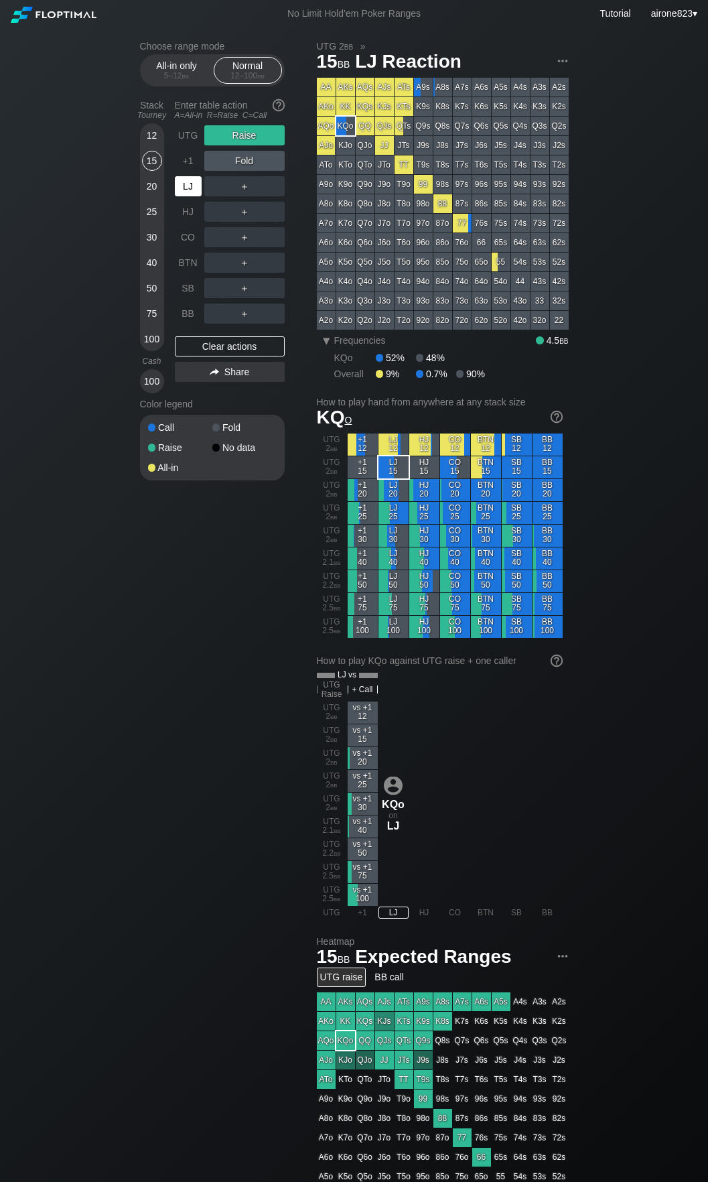
click at [189, 191] on div "LJ" at bounding box center [188, 186] width 27 height 20
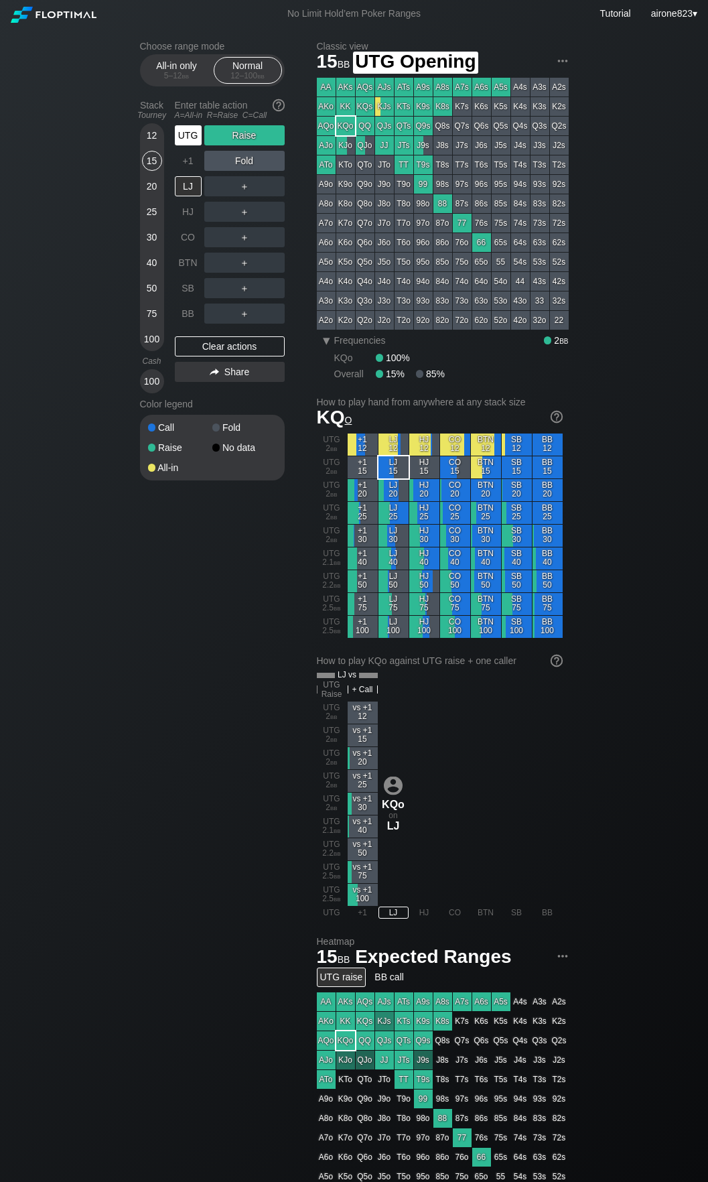
click at [179, 141] on div "UTG" at bounding box center [188, 135] width 27 height 20
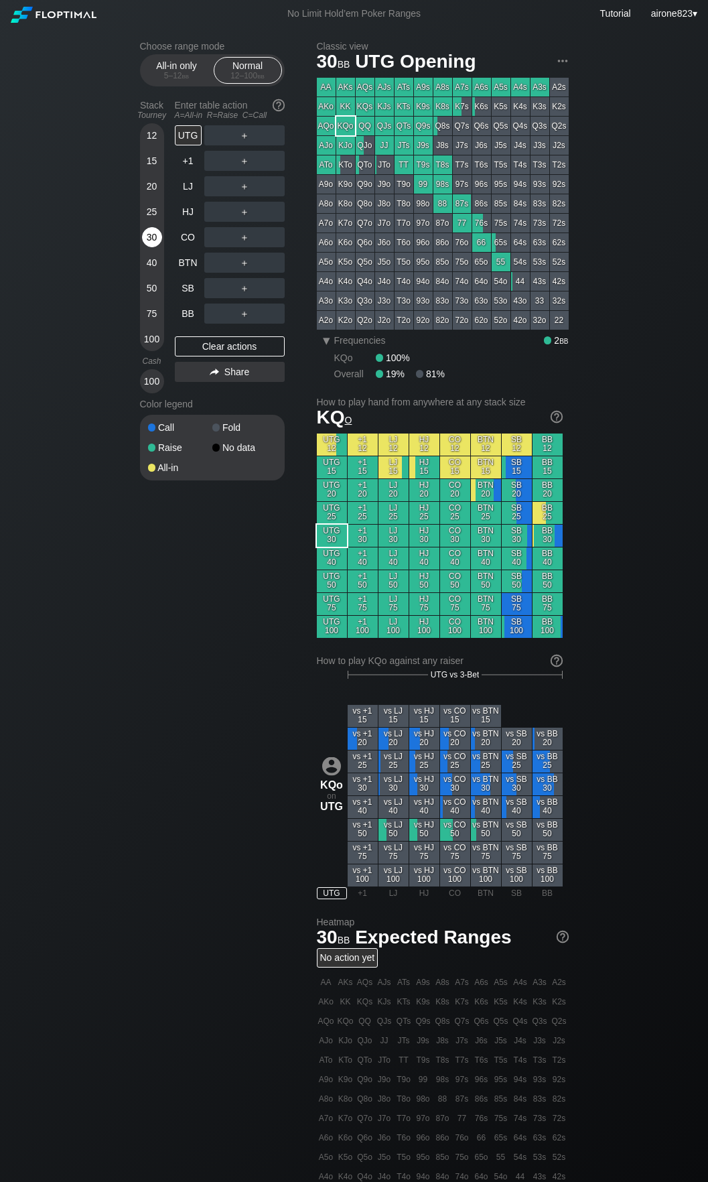
click at [154, 239] on div "30" at bounding box center [152, 237] width 20 height 20
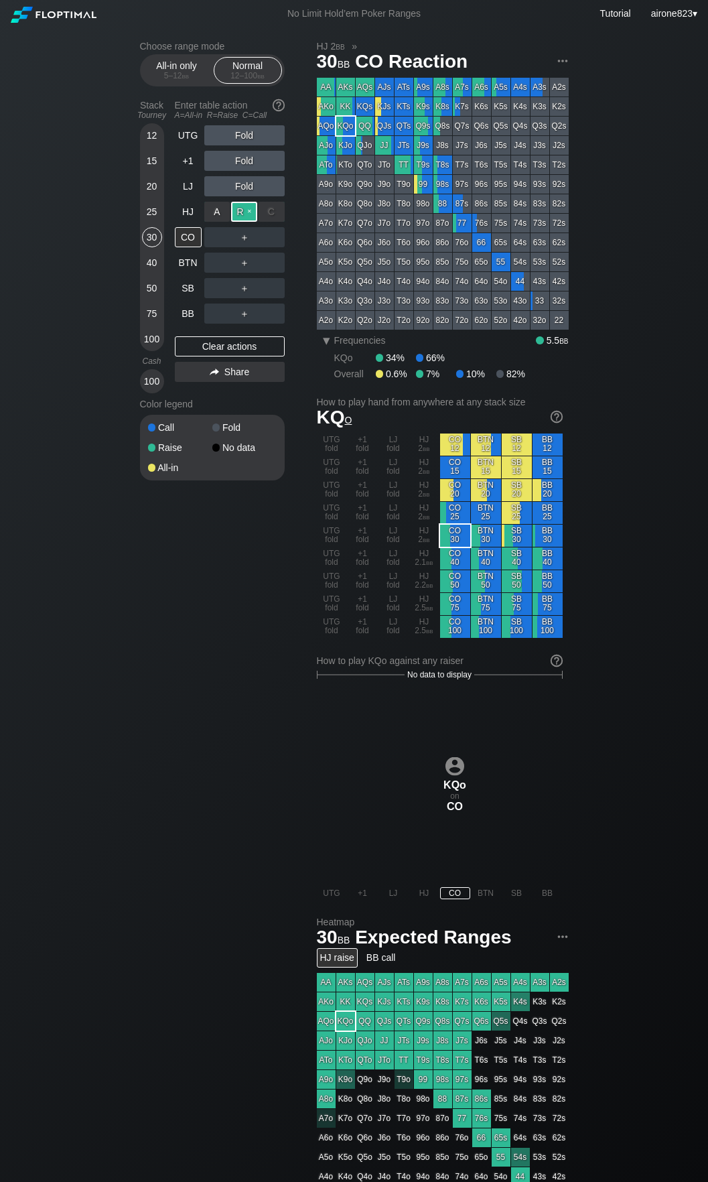
click at [248, 216] on div "R ✕" at bounding box center [244, 212] width 26 height 20
click at [278, 284] on div "C ✕" at bounding box center [272, 288] width 26 height 20
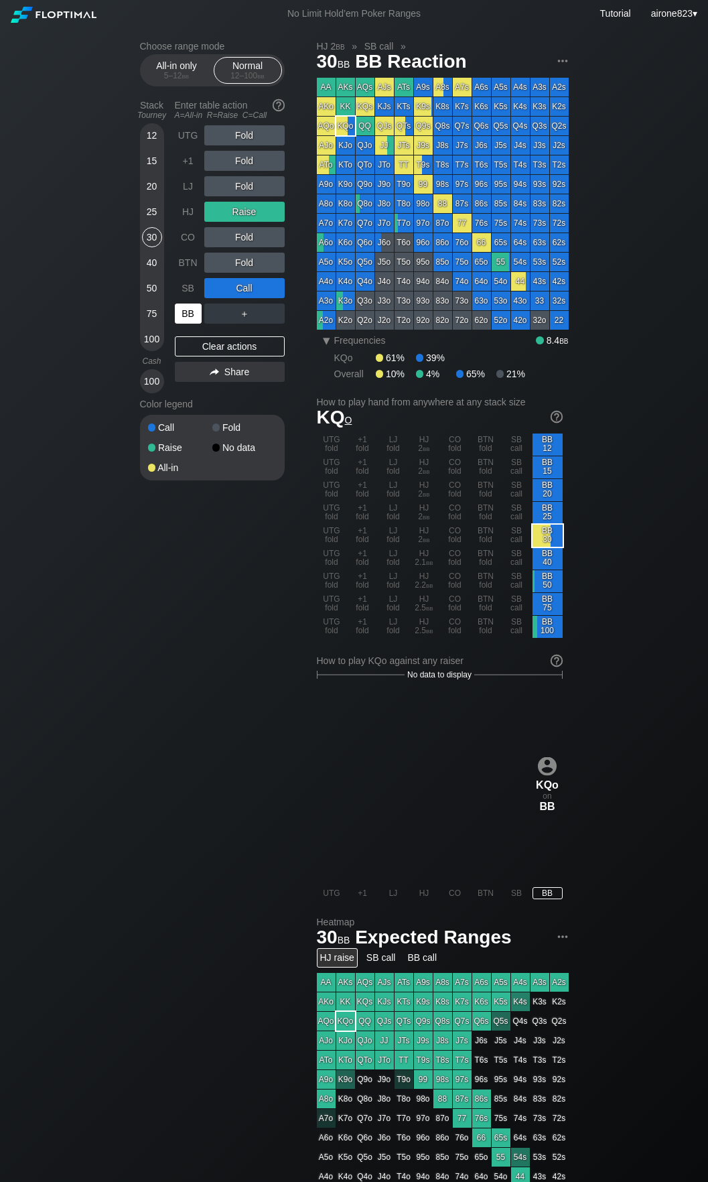
click at [188, 314] on div "BB" at bounding box center [188, 314] width 27 height 20
click at [177, 224] on div "HJ" at bounding box center [189, 211] width 29 height 25
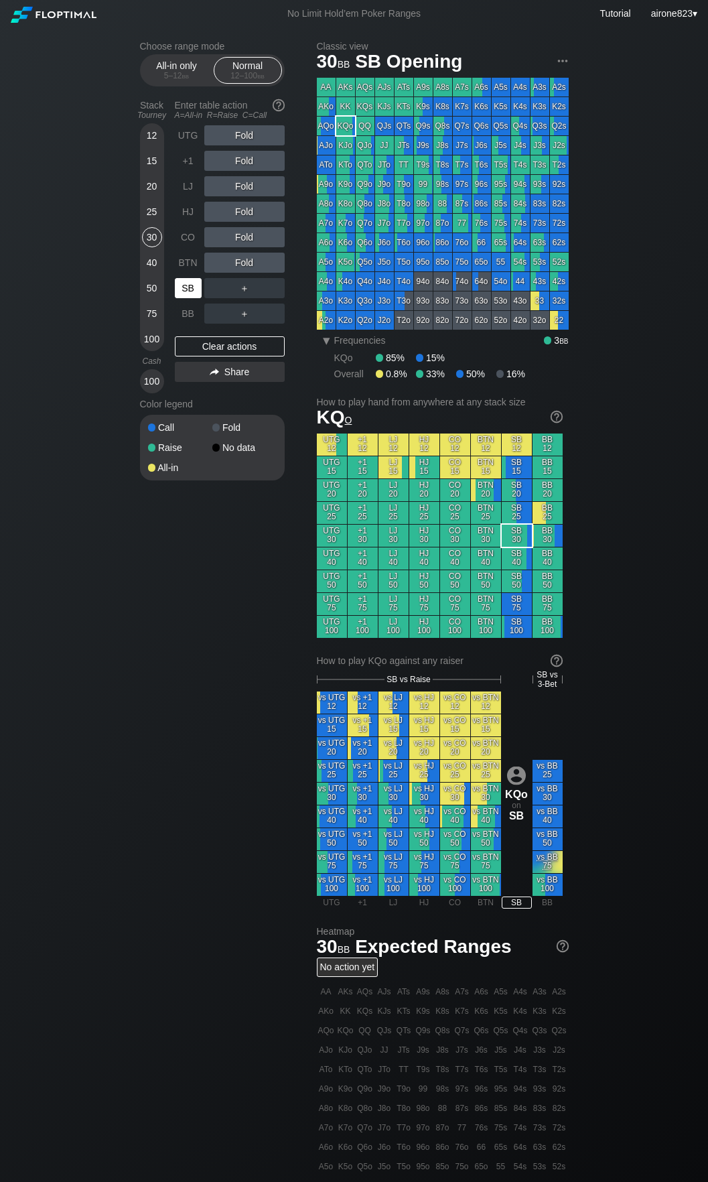
click at [184, 298] on div "SB" at bounding box center [188, 288] width 27 height 20
click at [240, 236] on div "R ✕" at bounding box center [244, 237] width 26 height 20
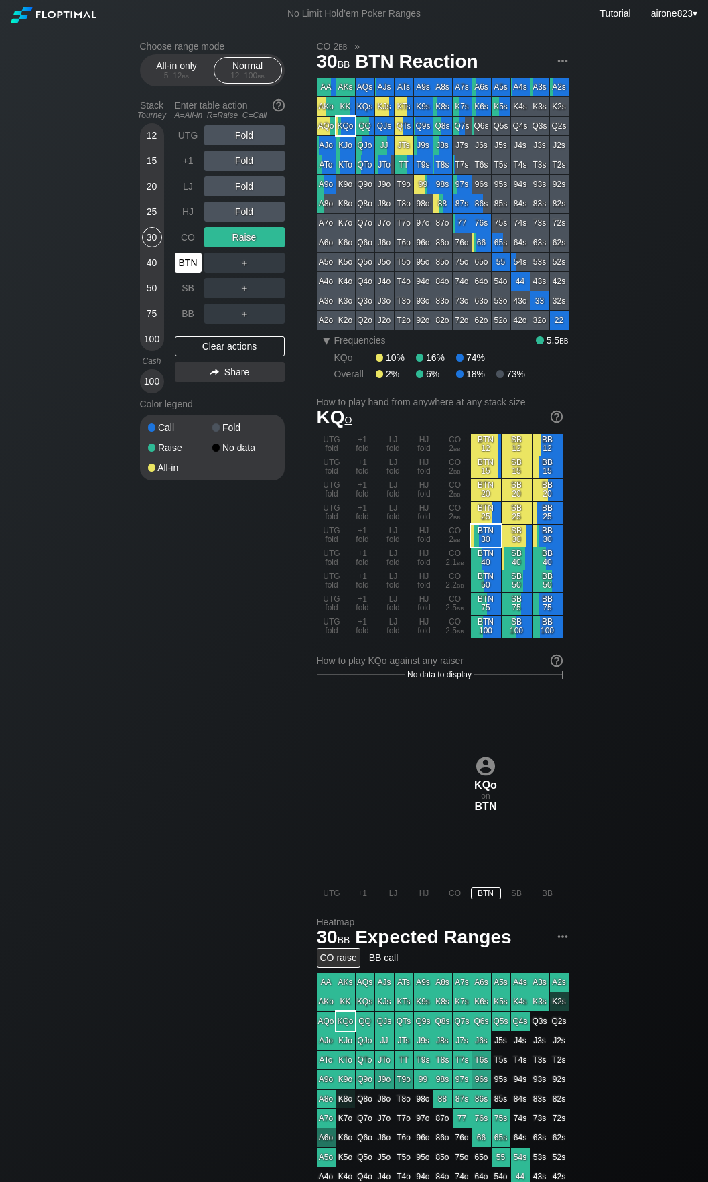
click at [198, 267] on div "BTN" at bounding box center [188, 263] width 27 height 20
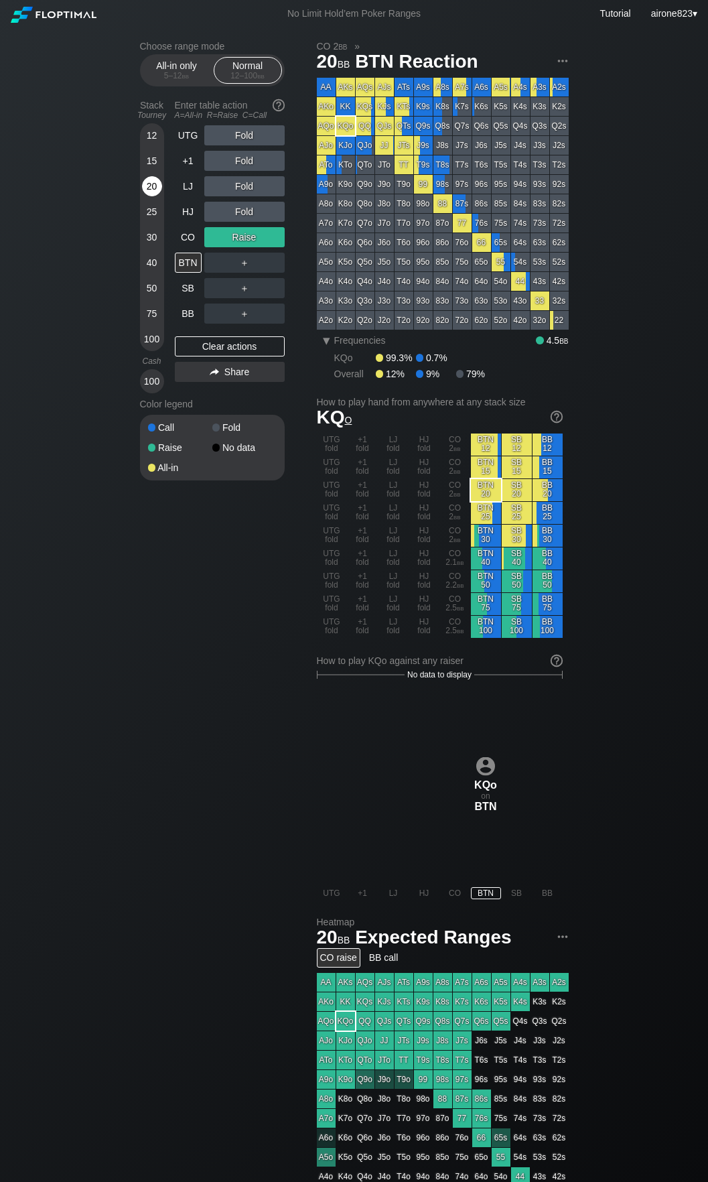
click at [157, 186] on div "20" at bounding box center [152, 186] width 20 height 20
click at [251, 166] on div "R ✕" at bounding box center [244, 161] width 26 height 20
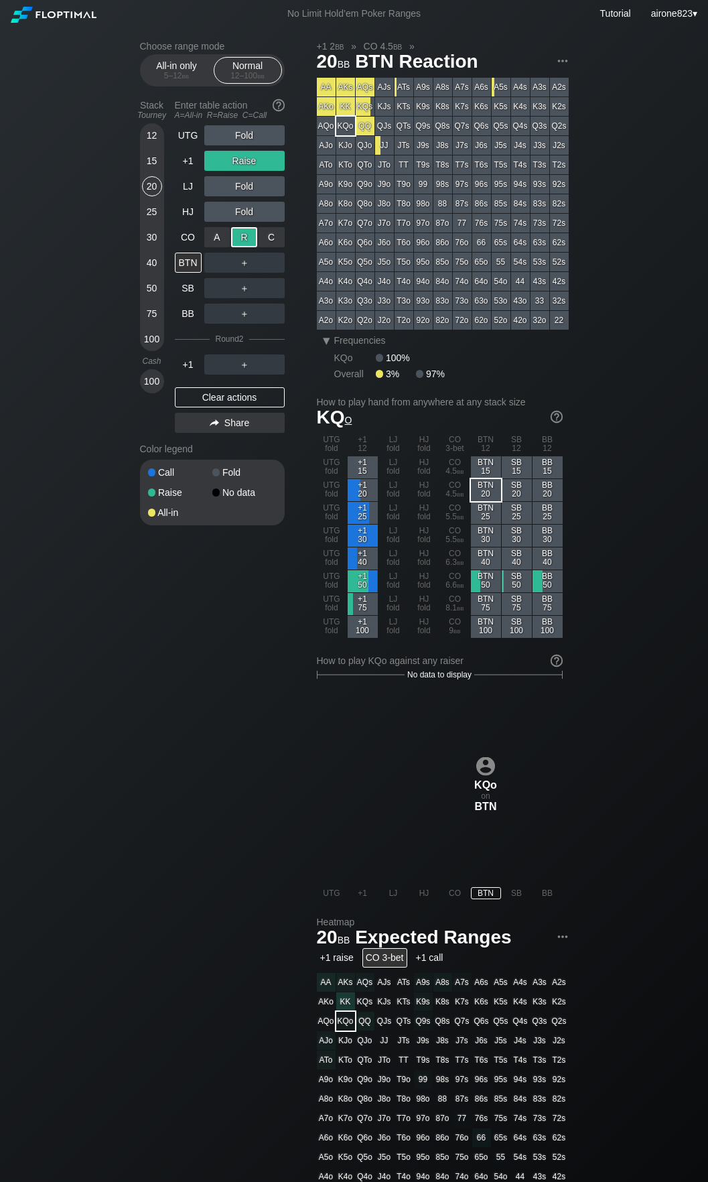
click at [269, 239] on div "C ✕" at bounding box center [272, 237] width 26 height 20
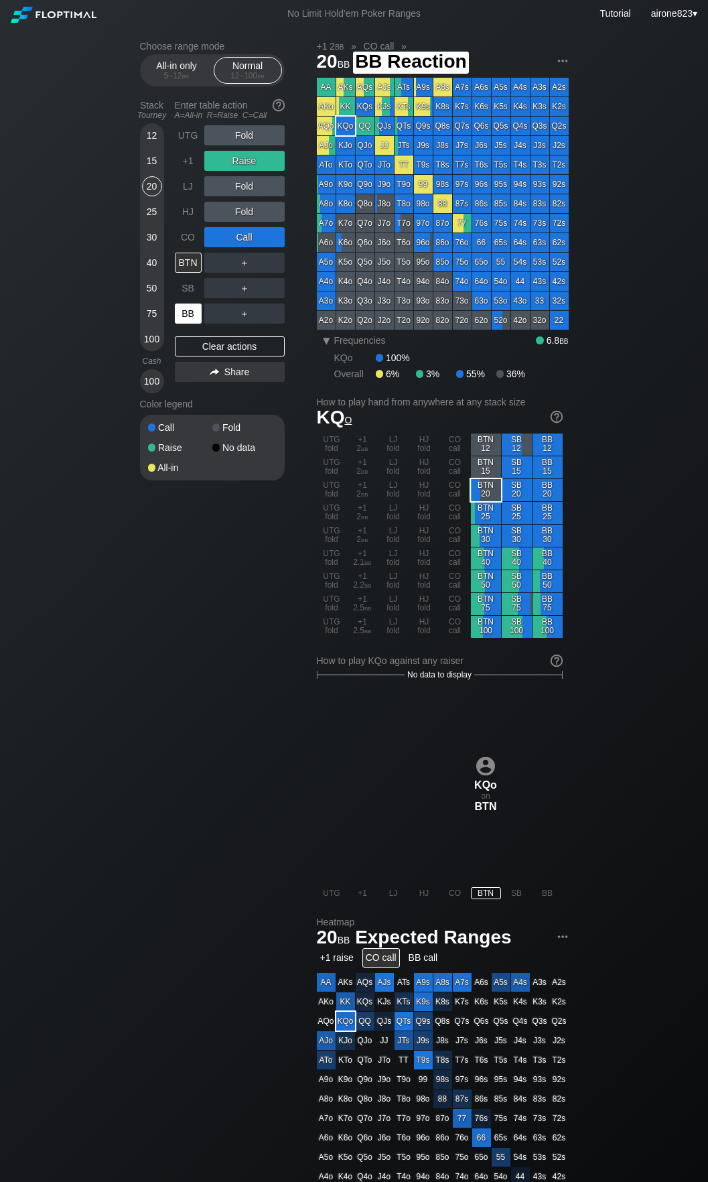
click at [189, 322] on div "BB" at bounding box center [188, 314] width 27 height 20
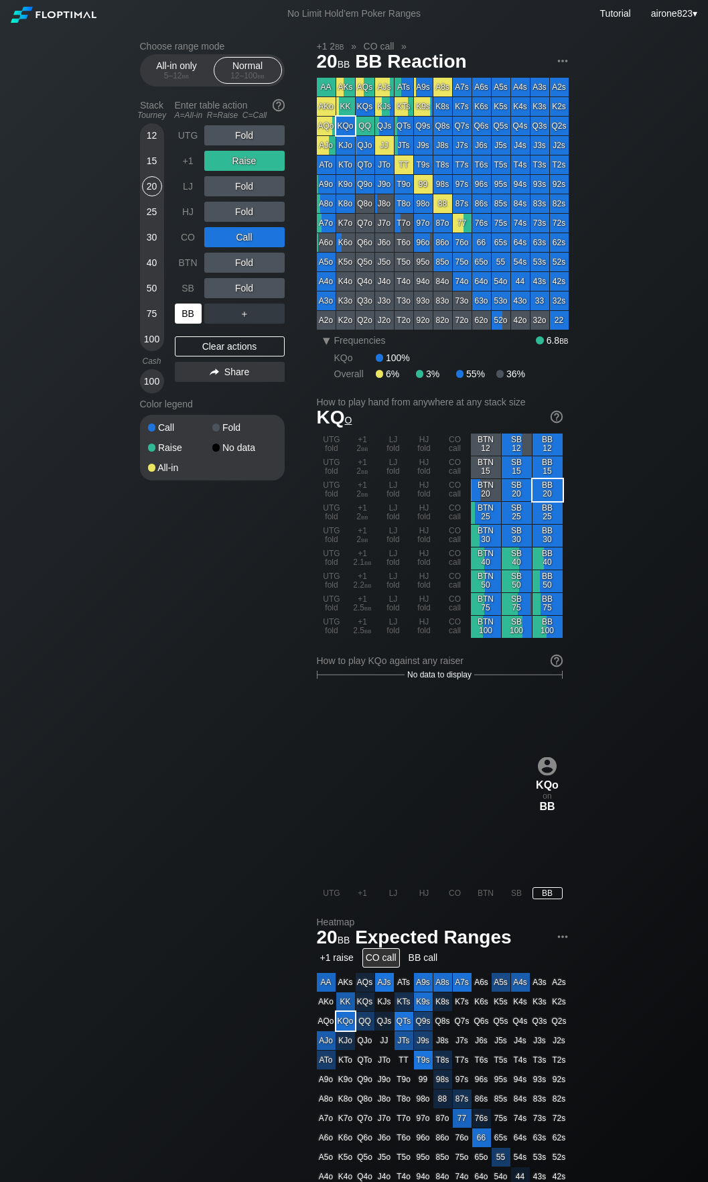
click at [189, 322] on div "BB" at bounding box center [188, 314] width 27 height 20
click at [223, 558] on div "Choose range mode All-in only 5 – 12 bb Normal 12 – 100 bb Stack Tourney Enter …" at bounding box center [354, 809] width 450 height 1564
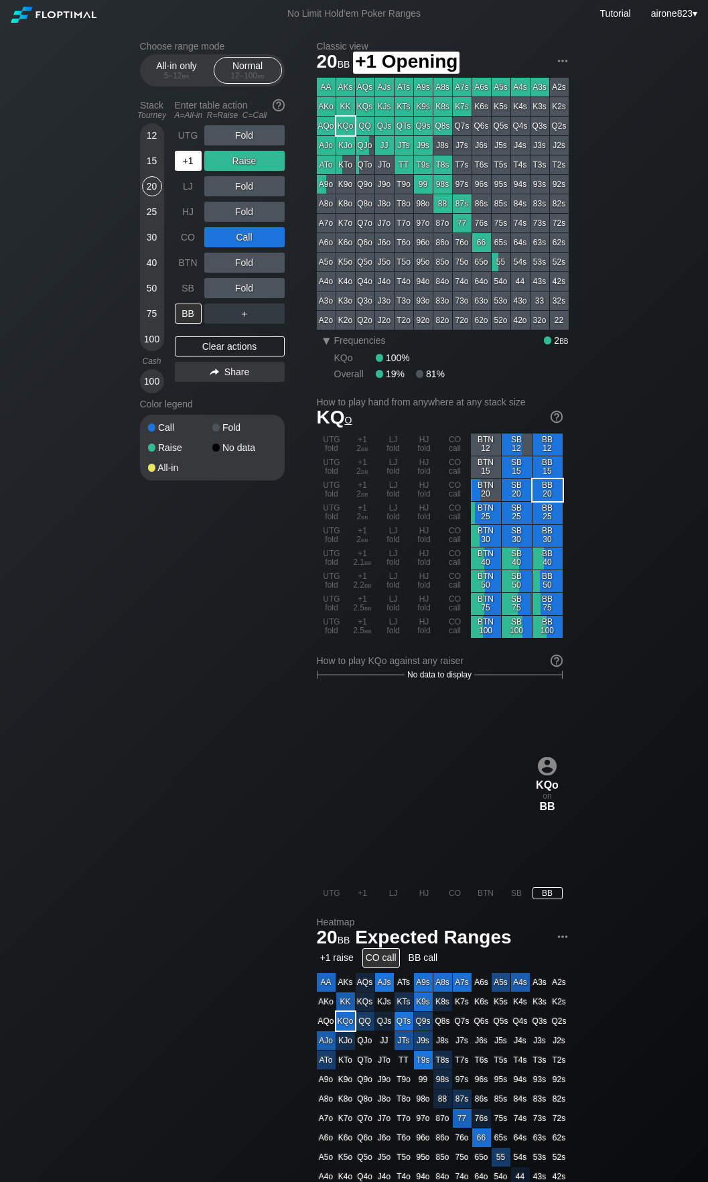
click at [186, 166] on div "+1" at bounding box center [188, 161] width 27 height 20
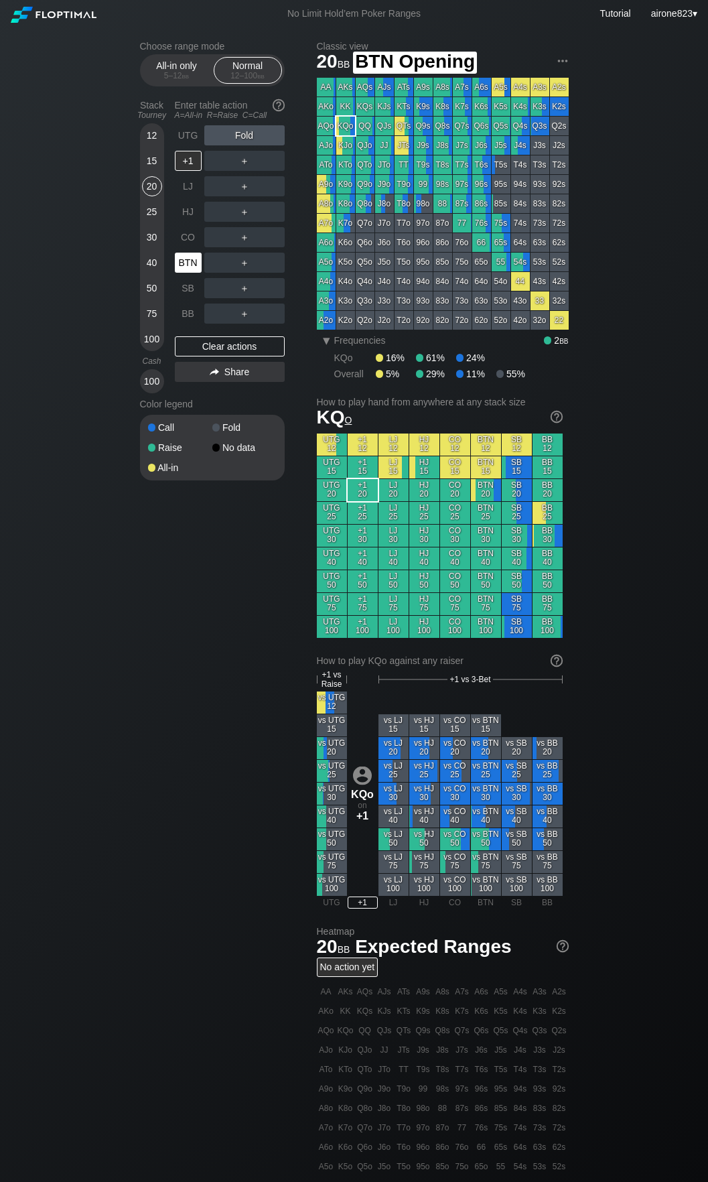
click at [187, 263] on div "BTN" at bounding box center [188, 263] width 27 height 20
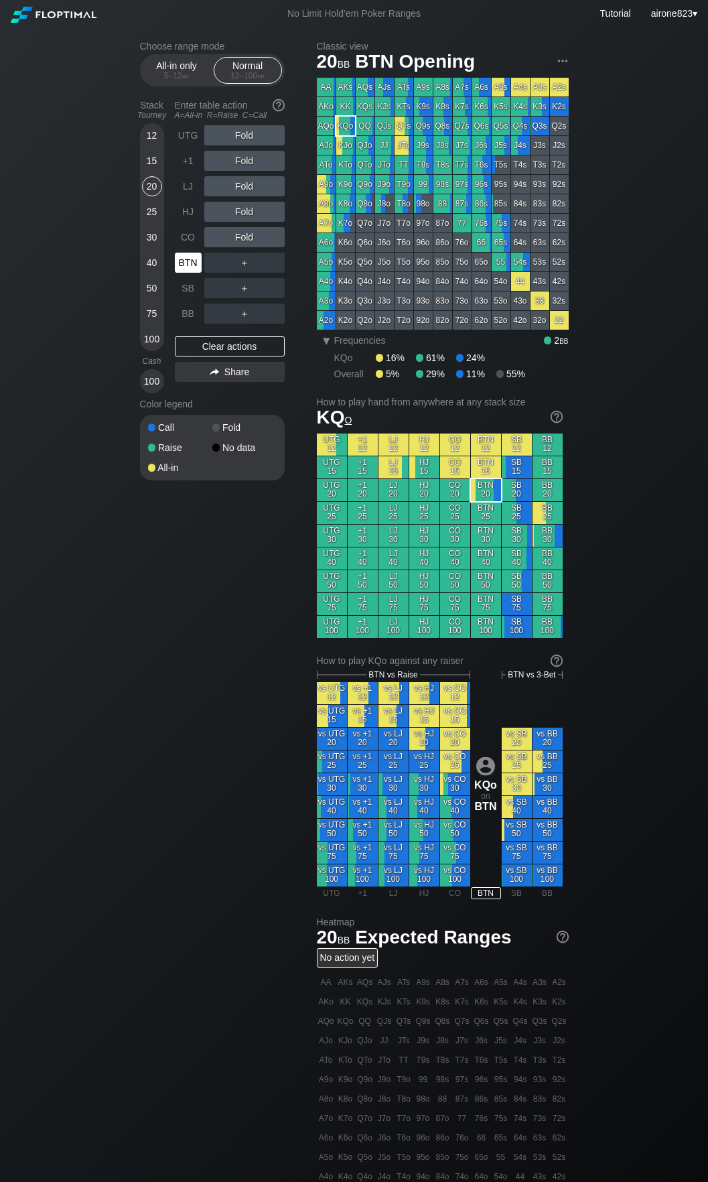
click at [186, 264] on div "BTN" at bounding box center [188, 263] width 27 height 20
